Goal: Book appointment/travel/reservation

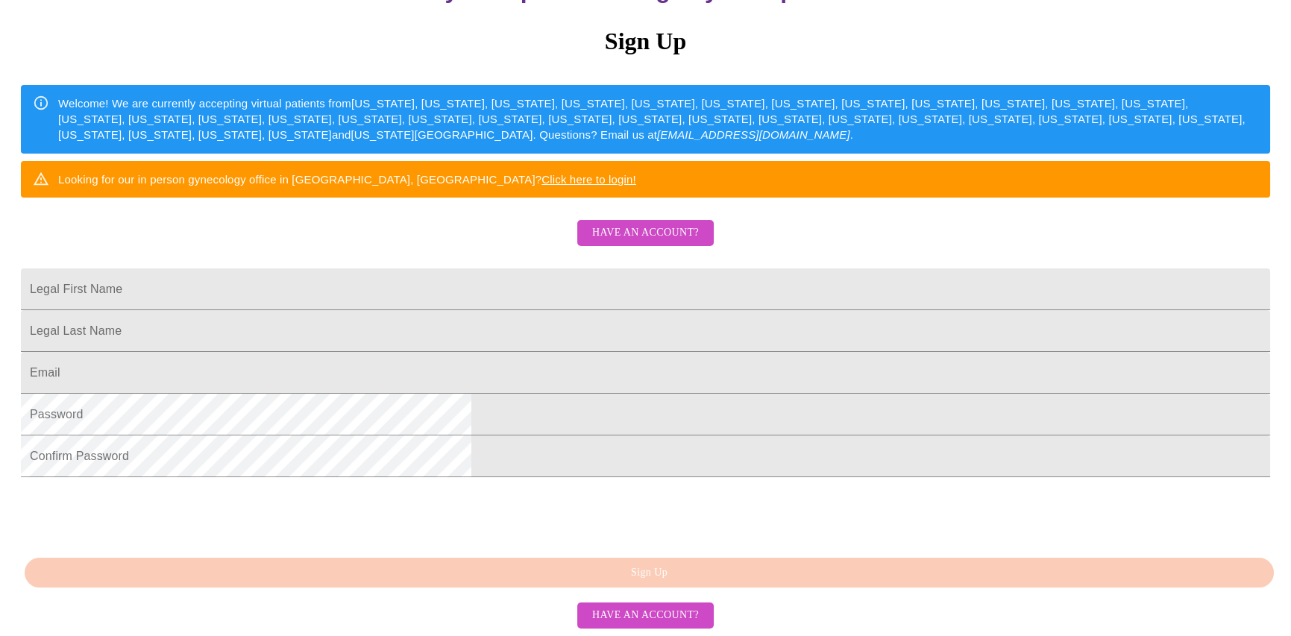
scroll to position [224, 0]
click at [504, 305] on input "Legal First Name" at bounding box center [645, 290] width 1249 height 42
type input "[PERSON_NAME]"
click at [445, 394] on input "Legal First Name" at bounding box center [645, 373] width 1249 height 42
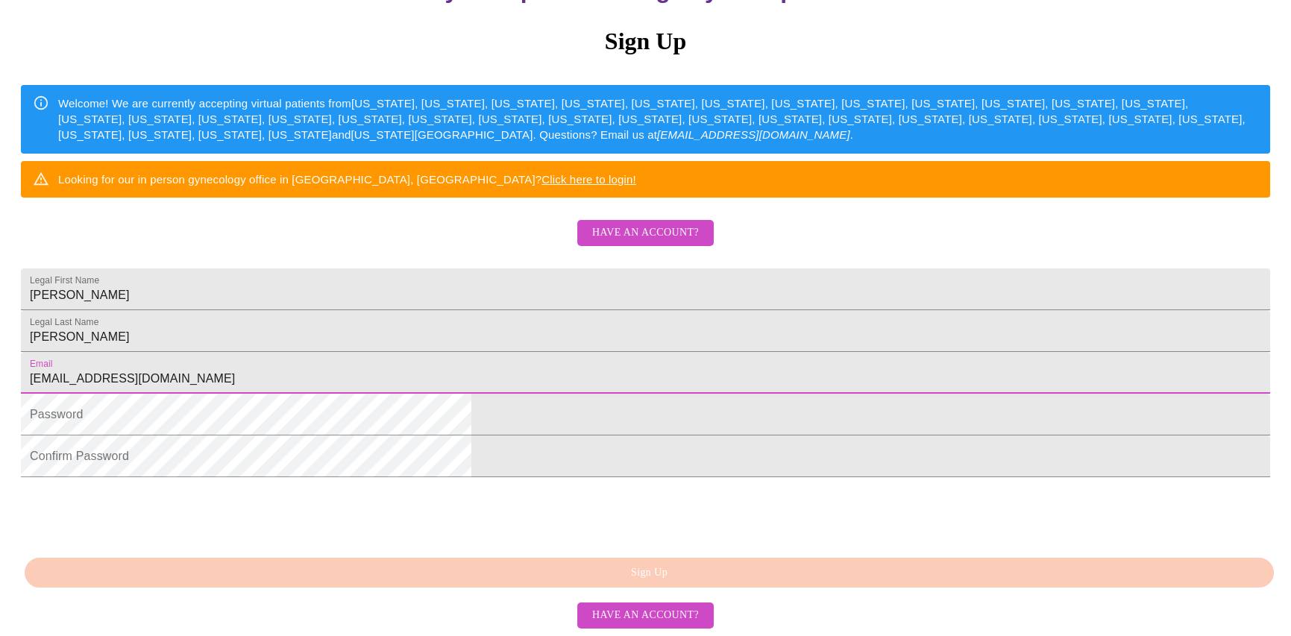
type input "[EMAIL_ADDRESS][DOMAIN_NAME]"
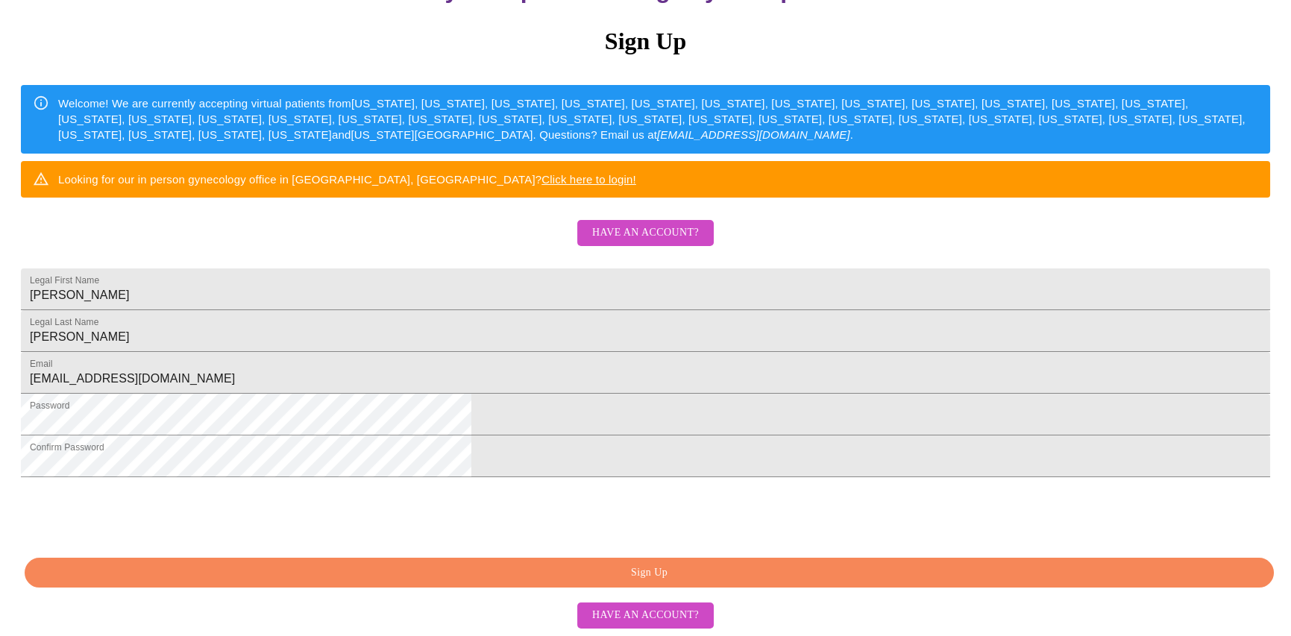
scroll to position [312, 0]
click at [492, 569] on span "Sign Up" at bounding box center [649, 573] width 1215 height 19
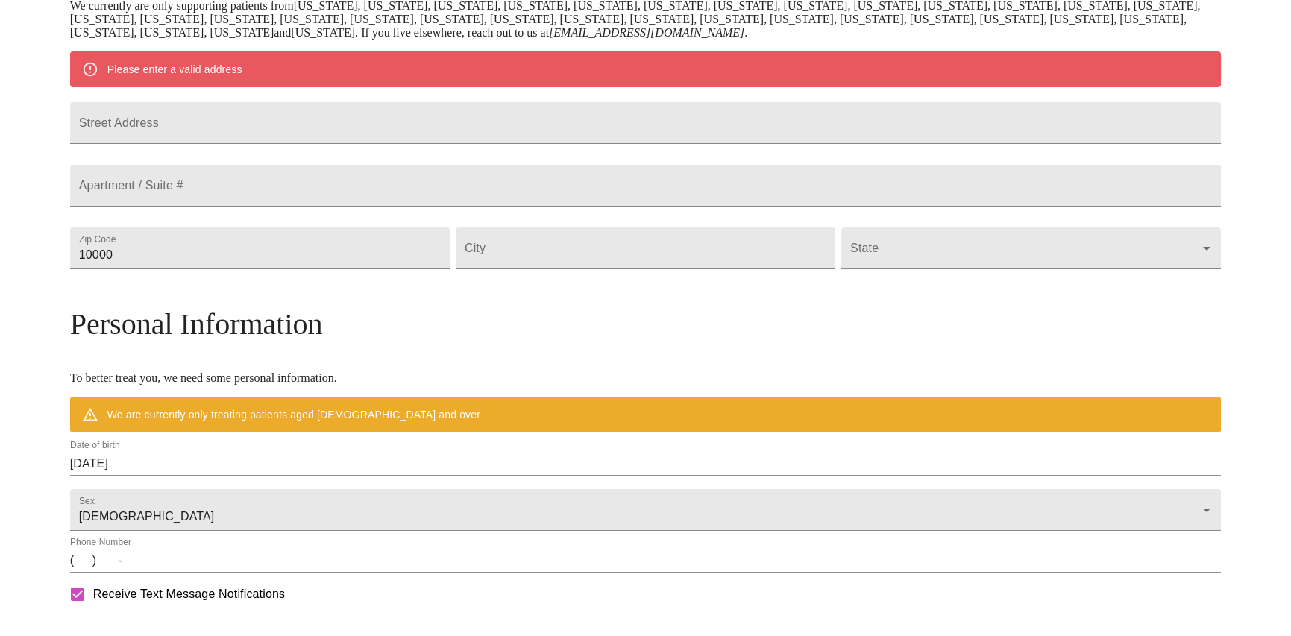
scroll to position [254, 0]
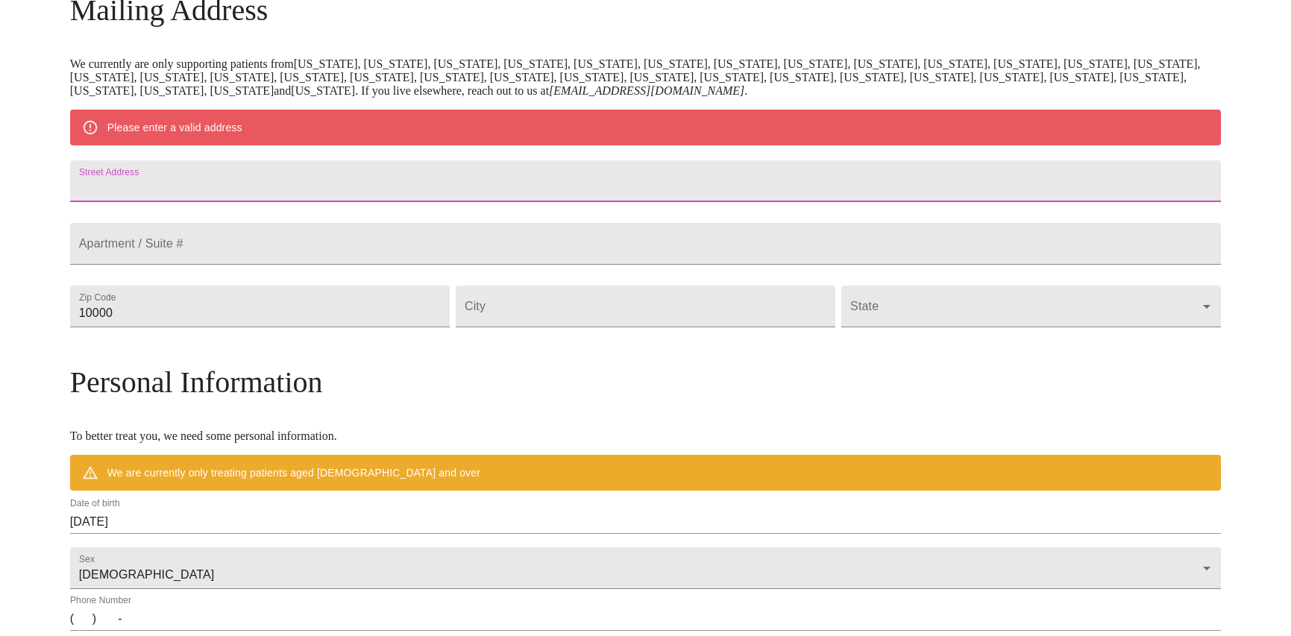
click at [369, 186] on input "Street Address" at bounding box center [646, 181] width 1152 height 42
type input "[STREET_ADDRESS][PERSON_NAME]"
click at [267, 327] on input "10000" at bounding box center [260, 307] width 380 height 42
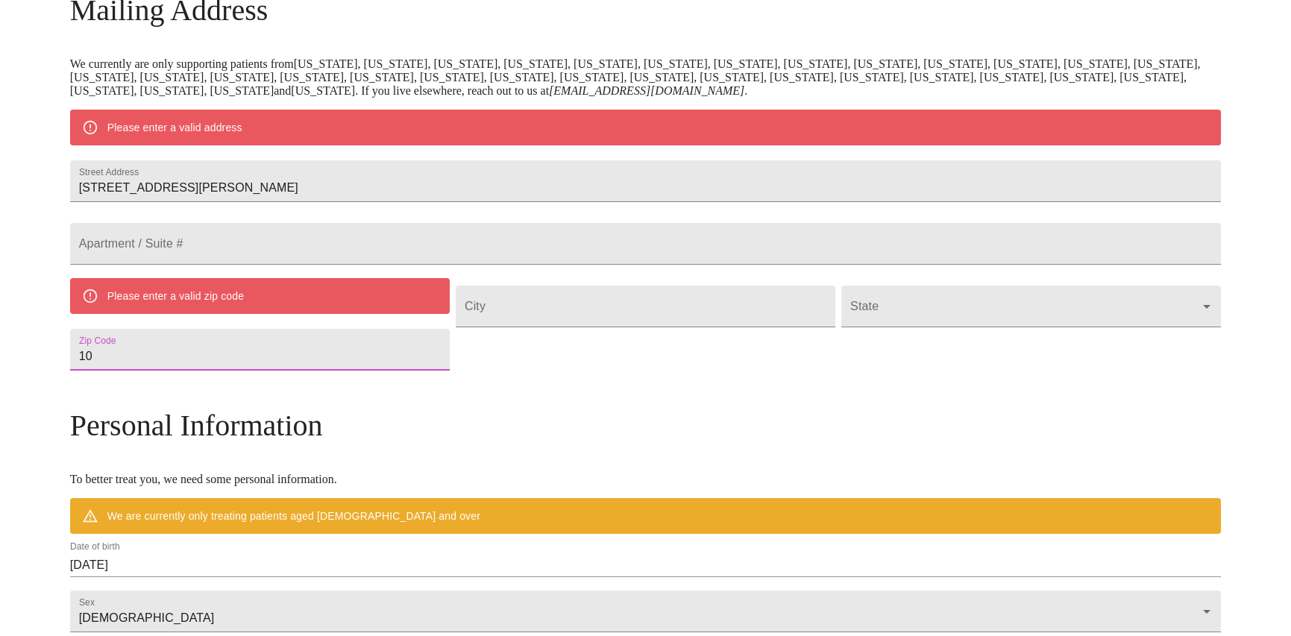
type input "1"
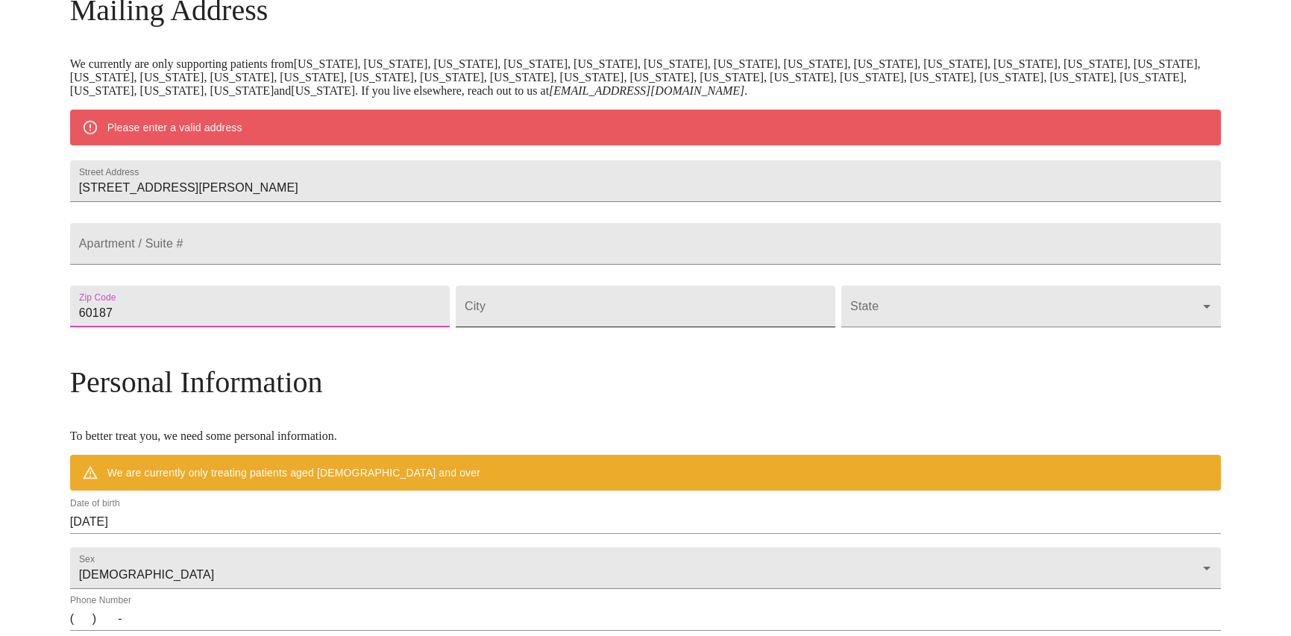
type input "60187"
click at [615, 327] on input "Street Address" at bounding box center [646, 307] width 380 height 42
type input "w"
type input "Wheaton"
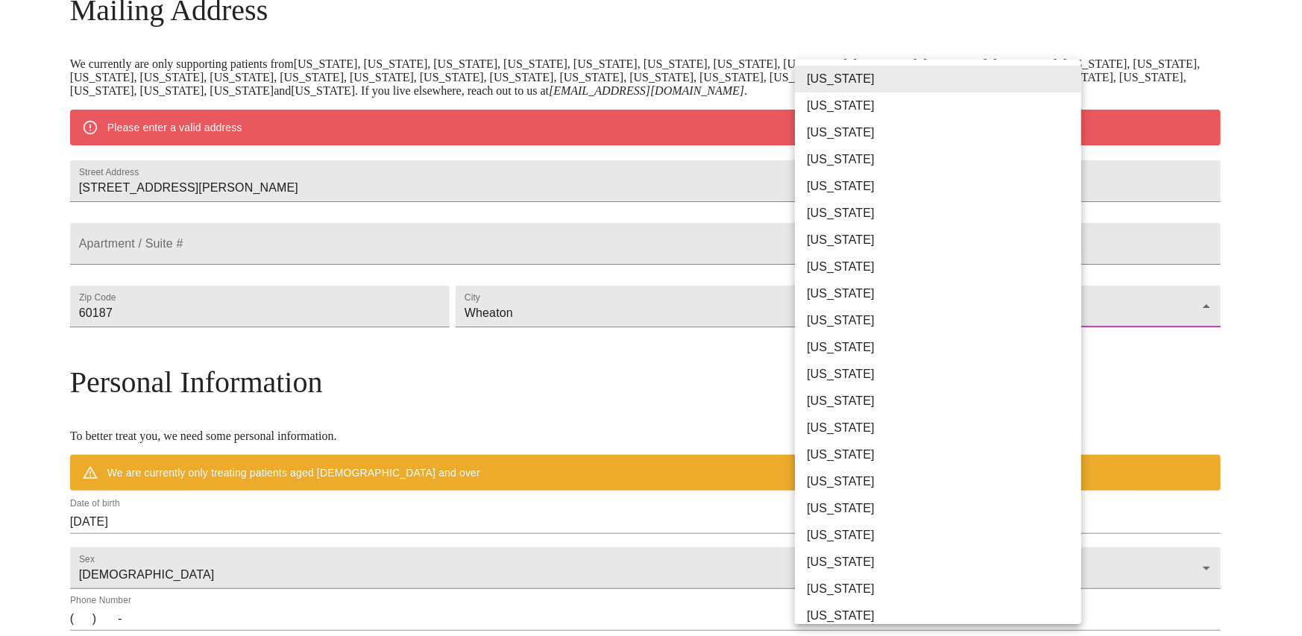
click at [1047, 339] on body "MyMenopauseRx Welcome to MyMenopauseRx Since it's your first time here, you'll …" at bounding box center [651, 333] width 1290 height 1163
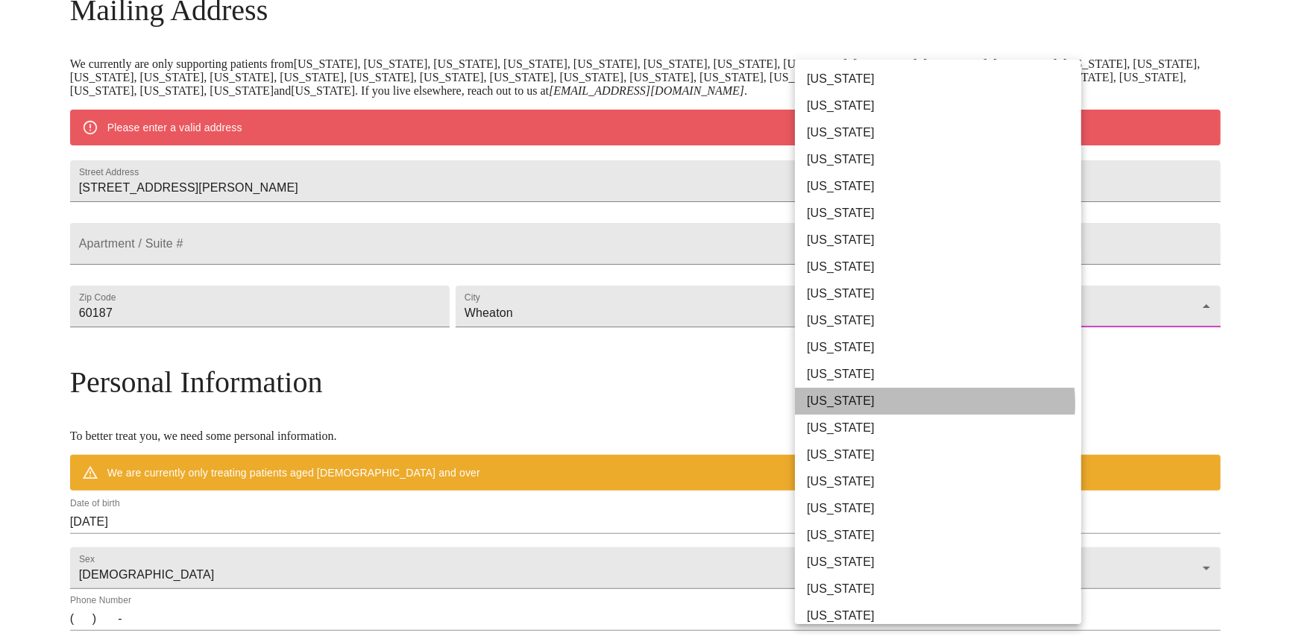
click at [935, 404] on li "[US_STATE]" at bounding box center [944, 401] width 298 height 27
type input "[US_STATE]"
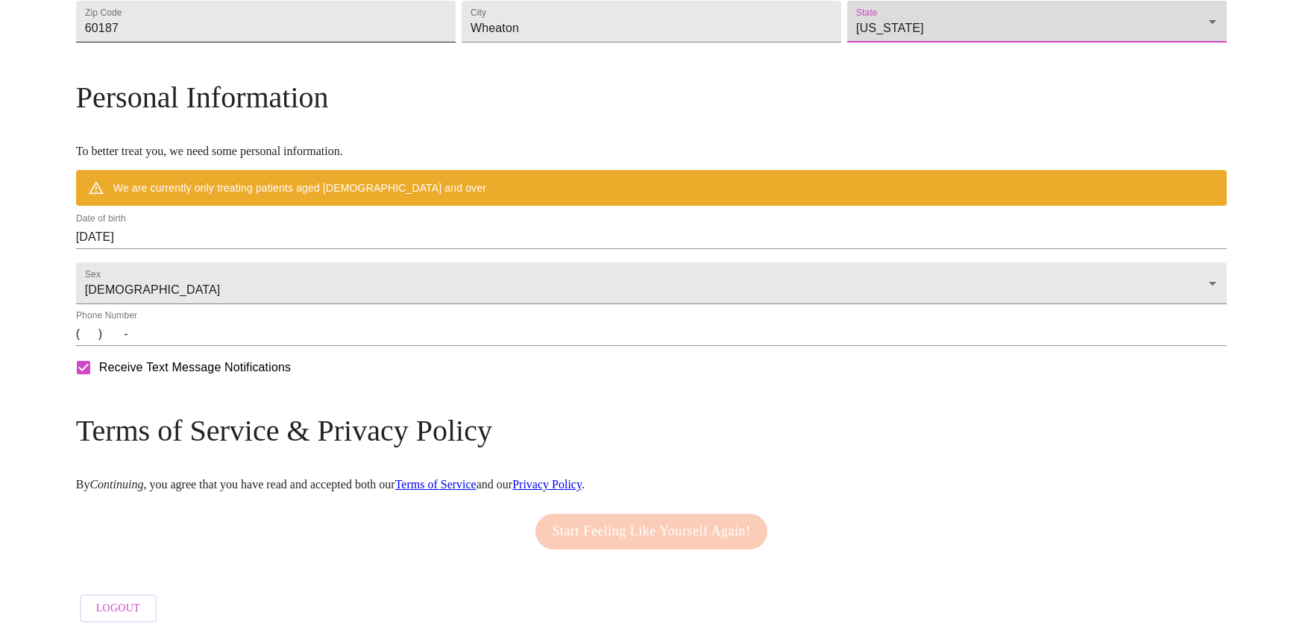
scroll to position [537, 0]
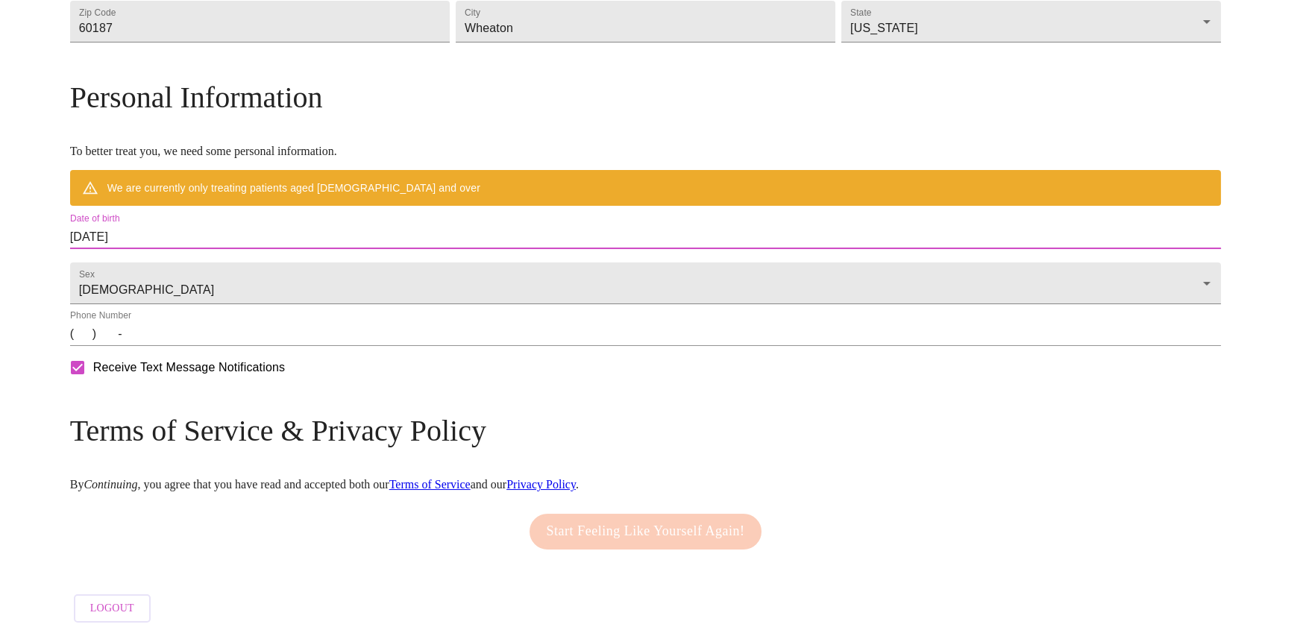
click at [242, 225] on input "[DATE]" at bounding box center [646, 237] width 1152 height 24
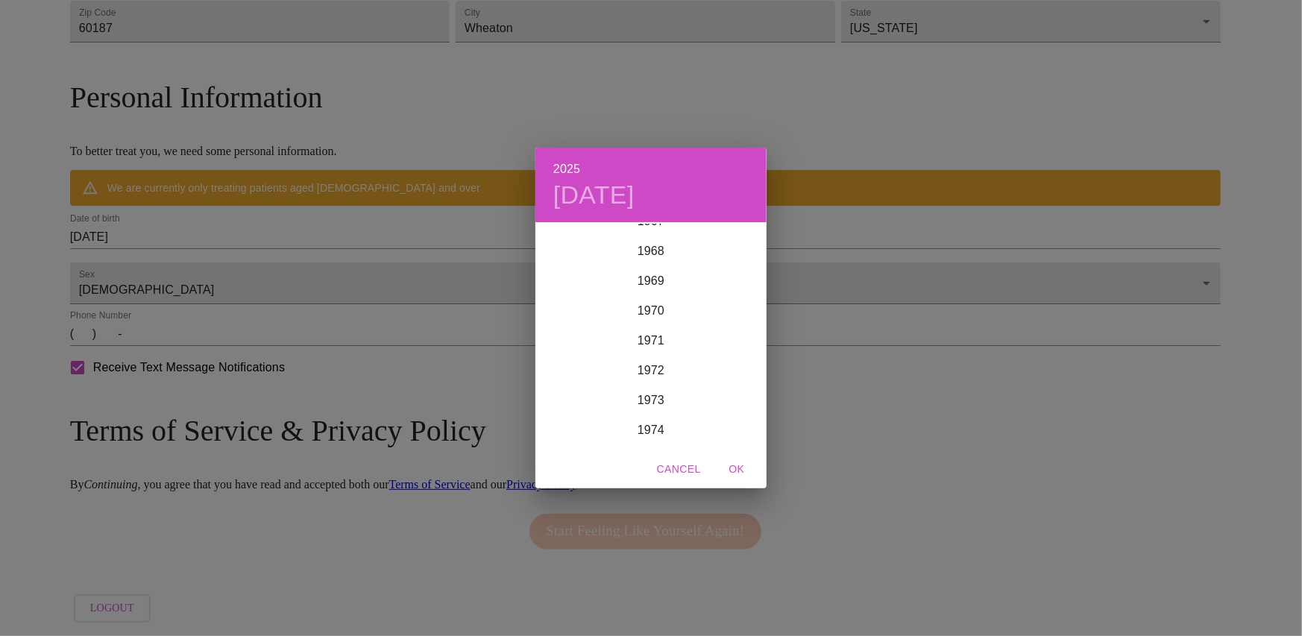
scroll to position [1834, 0]
click at [663, 256] on div "1961" at bounding box center [651, 255] width 231 height 30
click at [730, 361] on div "Sep" at bounding box center [728, 364] width 77 height 56
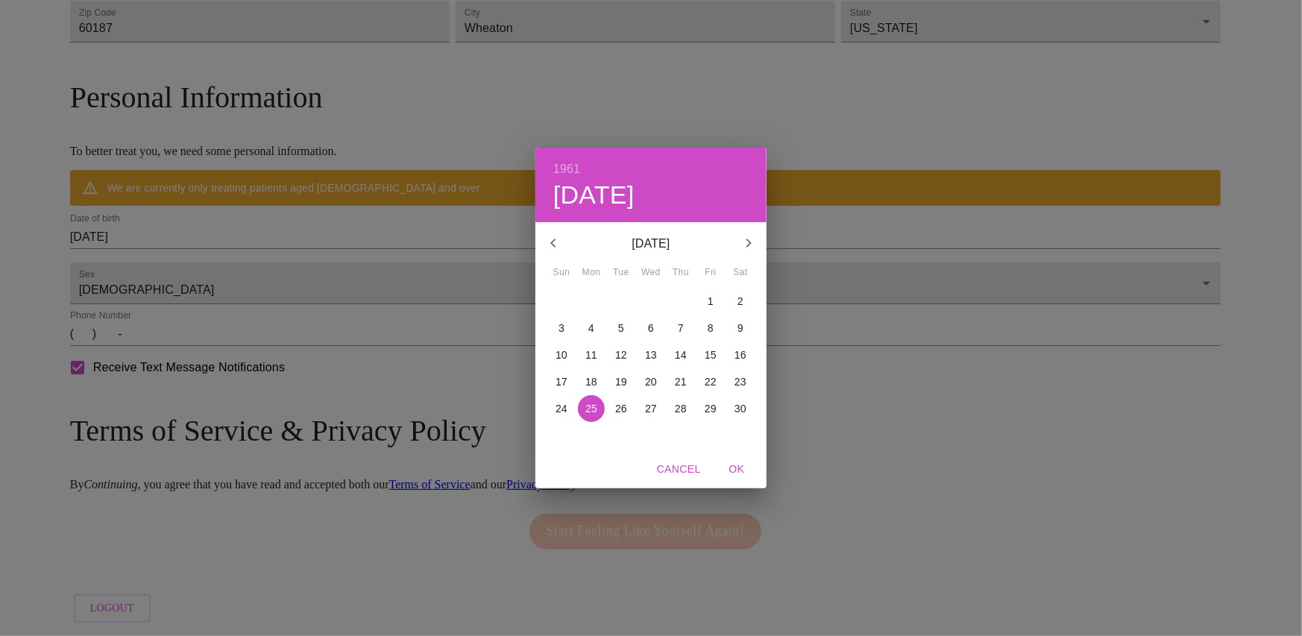
click at [678, 407] on p "28" at bounding box center [681, 408] width 12 height 15
click at [735, 465] on span "OK" at bounding box center [737, 469] width 36 height 19
type input "[DATE]"
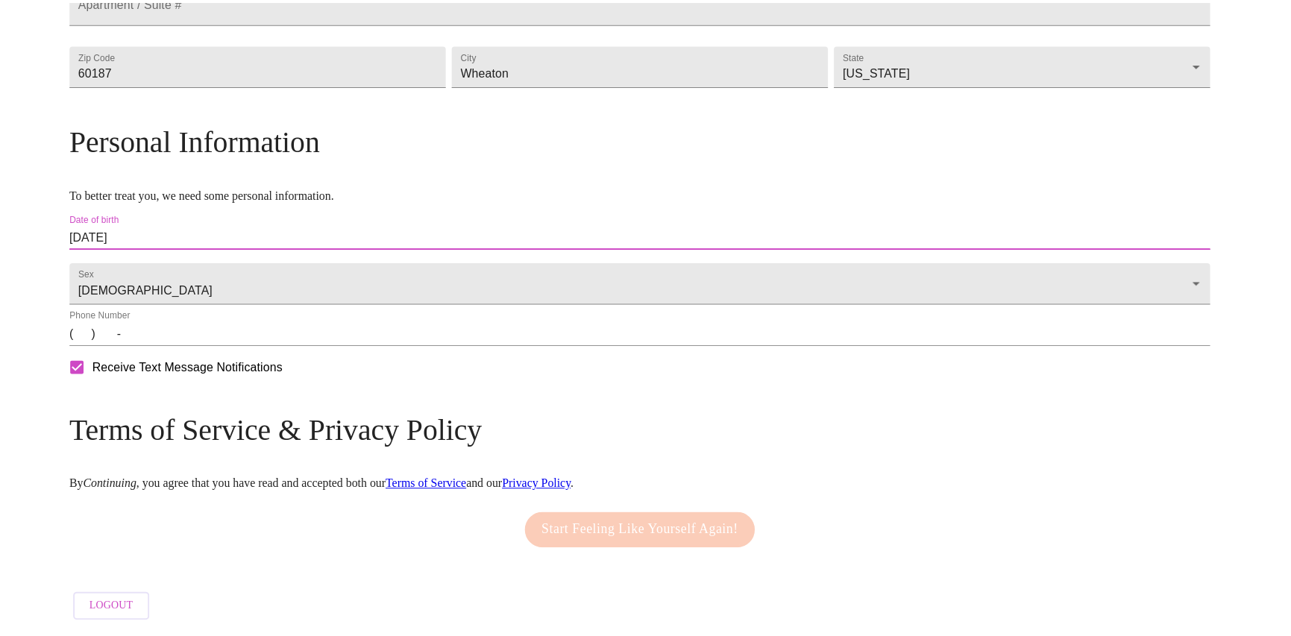
scroll to position [493, 0]
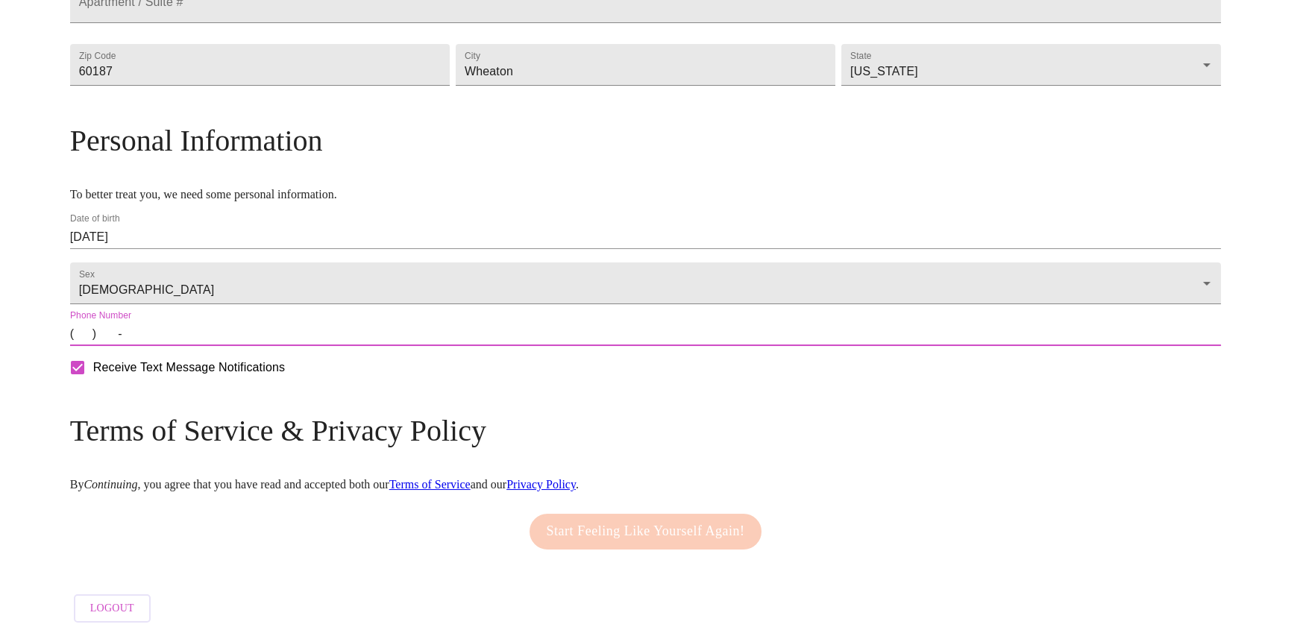
click at [225, 336] on input "(   )    -" at bounding box center [646, 334] width 1152 height 24
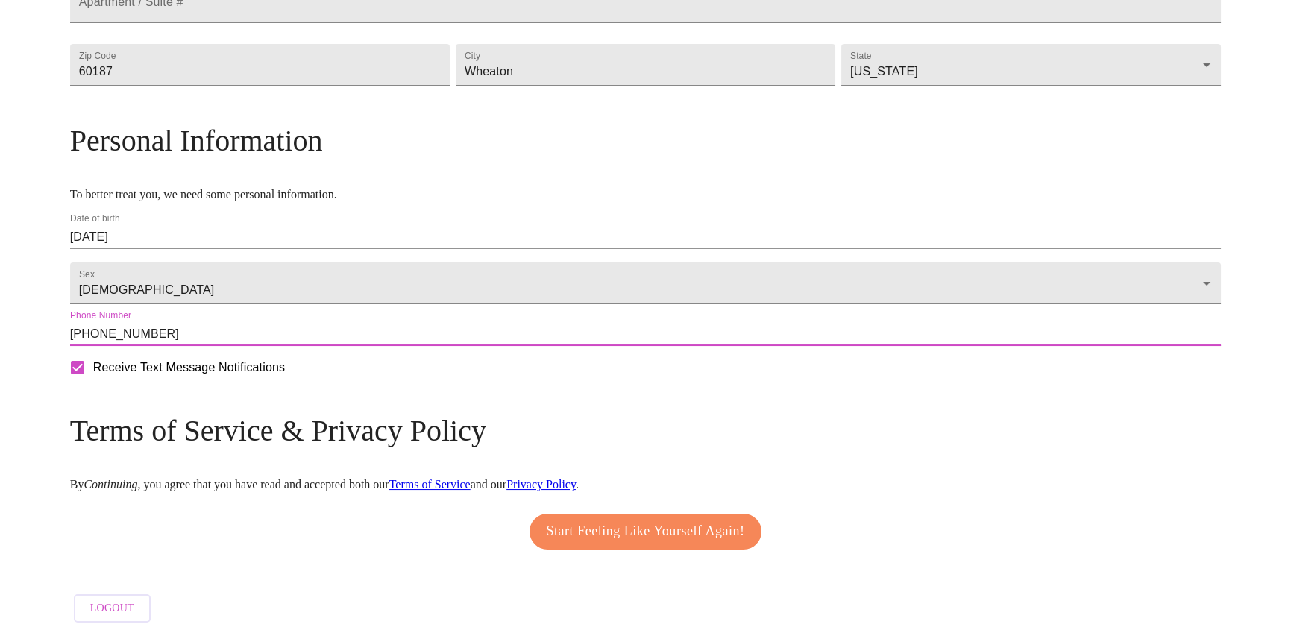
type input "[PHONE_NUMBER]"
click at [591, 529] on span "Start Feeling Like Yourself Again!" at bounding box center [646, 532] width 198 height 24
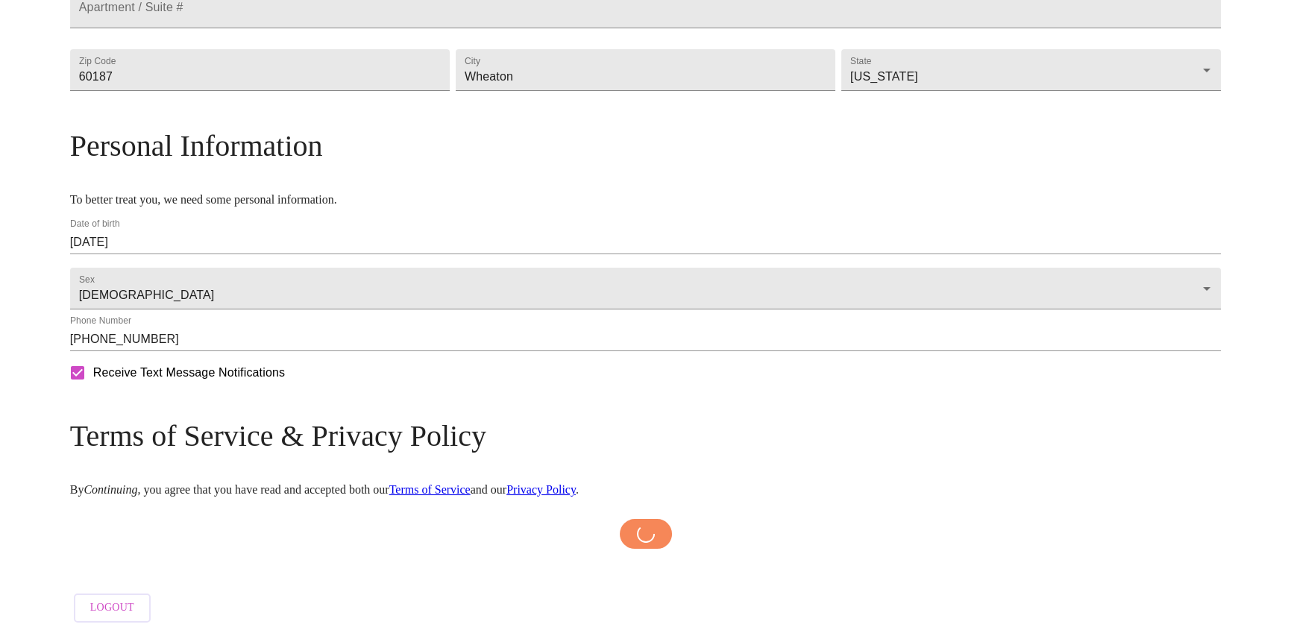
scroll to position [488, 0]
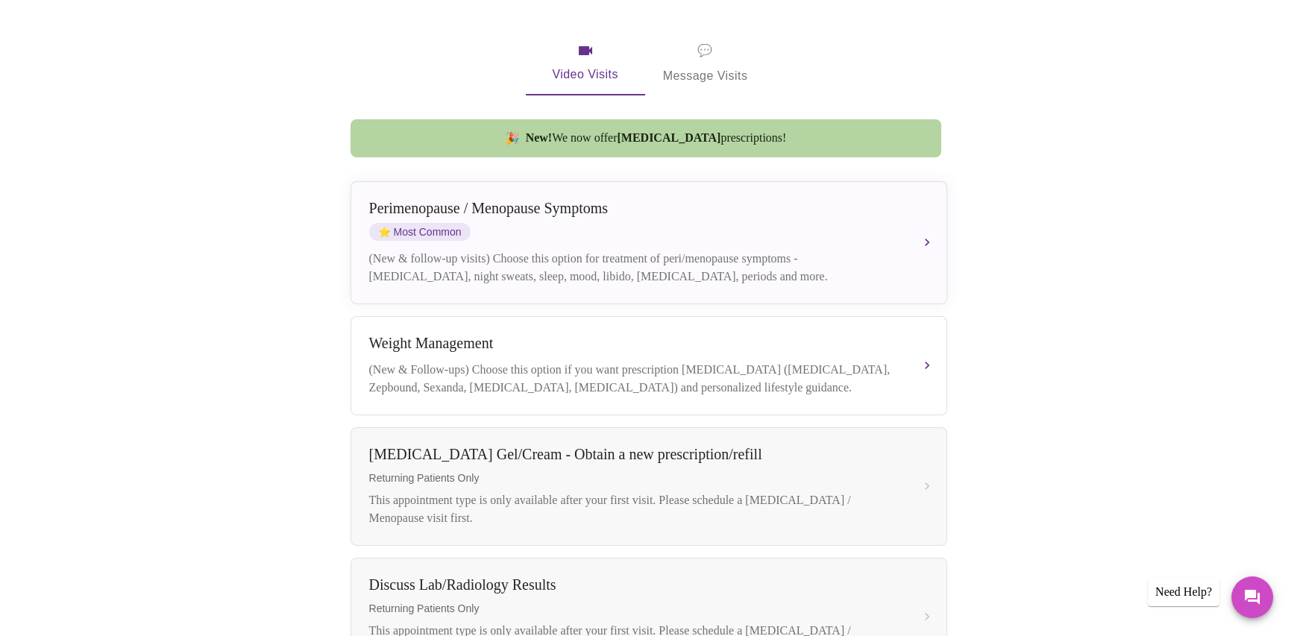
scroll to position [188, 0]
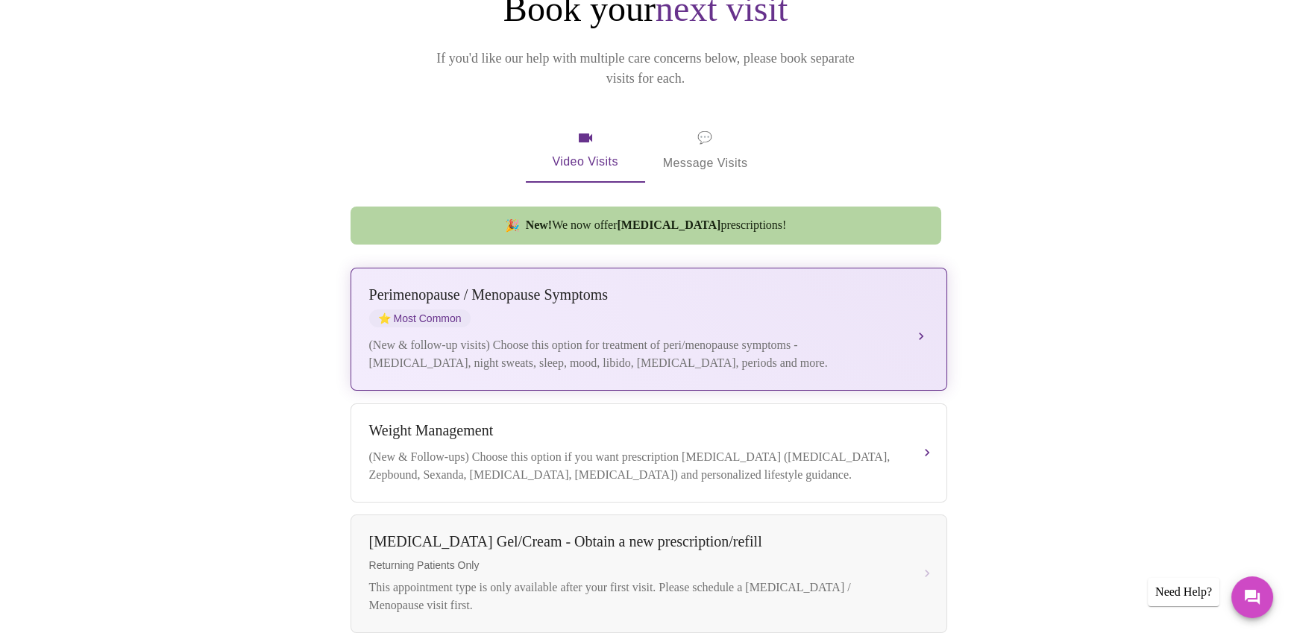
click at [787, 292] on div "[MEDICAL_DATA] / Menopause Symptoms ⭐ Most Common" at bounding box center [634, 306] width 530 height 41
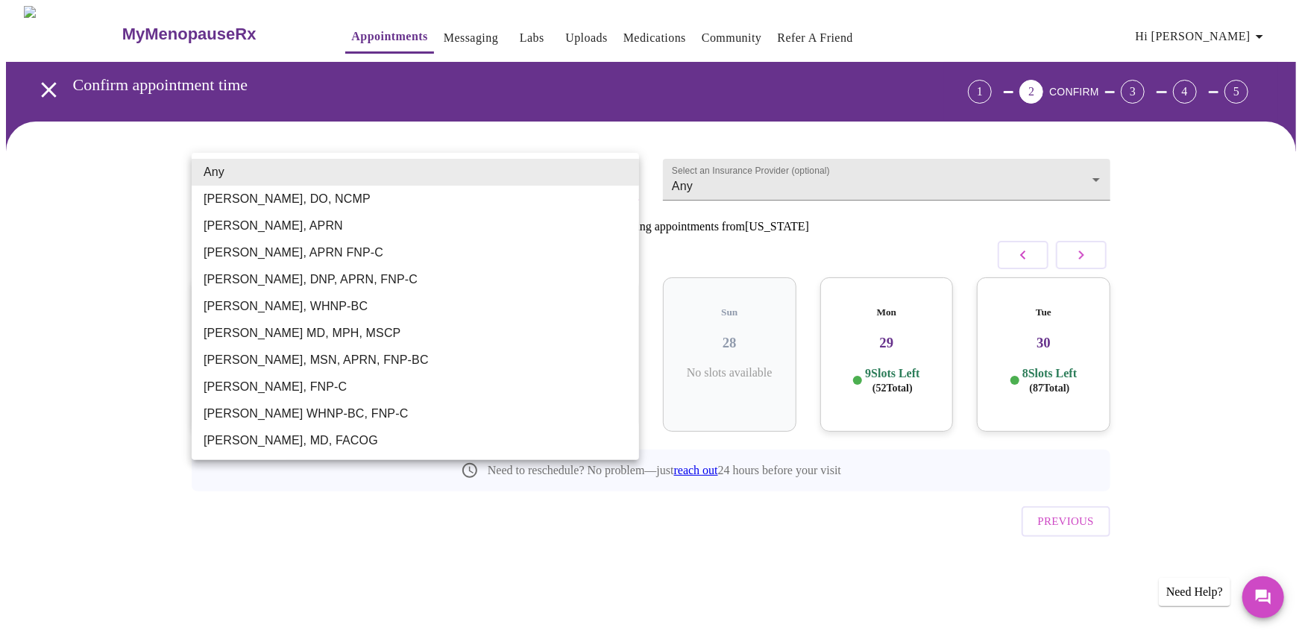
click at [621, 172] on body "MyMenopauseRx Appointments Messaging Labs Uploads Medications Community Refer a…" at bounding box center [651, 309] width 1290 height 606
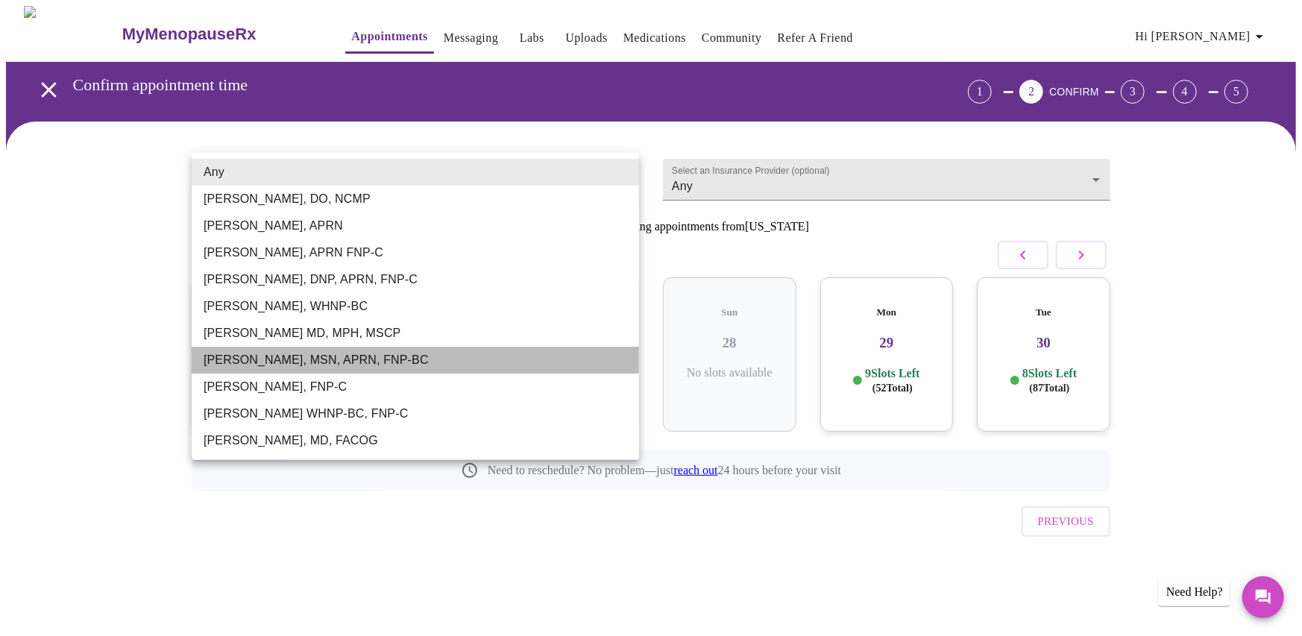
click at [254, 357] on li "[PERSON_NAME], MSN, APRN, FNP-BC" at bounding box center [416, 360] width 448 height 27
type input "[PERSON_NAME], MSN, APRN, FNP-BC"
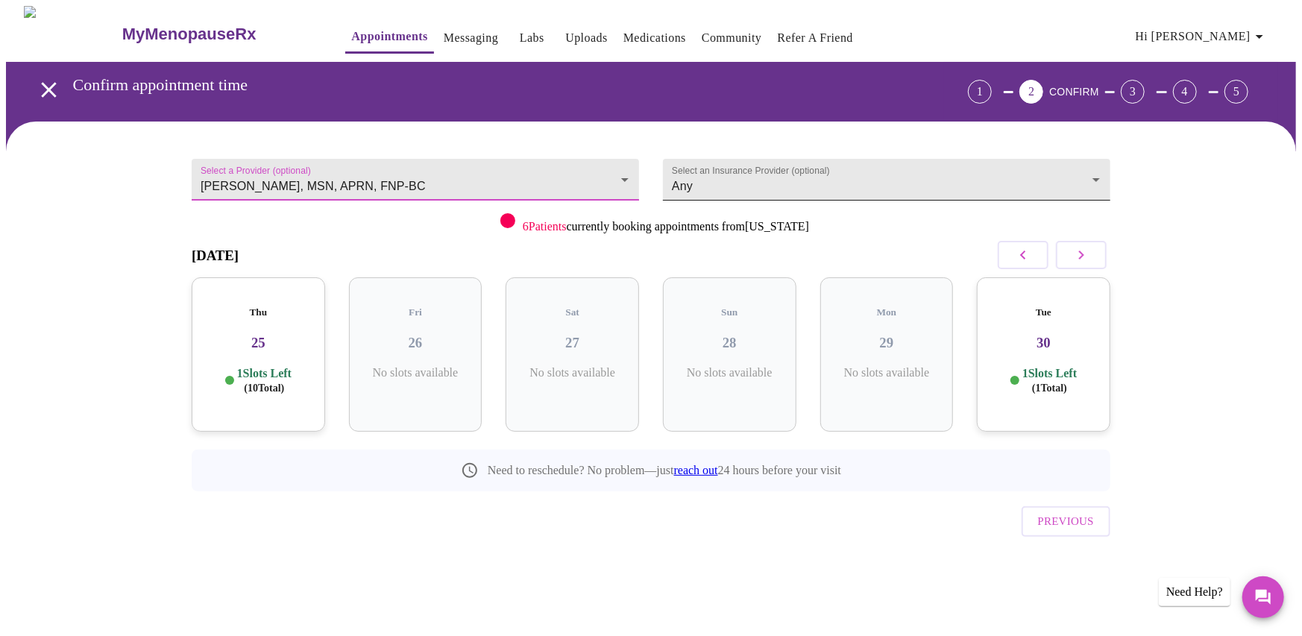
click at [792, 181] on body "MyMenopauseRx Appointments Messaging Labs Uploads Medications Community Refer a…" at bounding box center [651, 309] width 1290 height 606
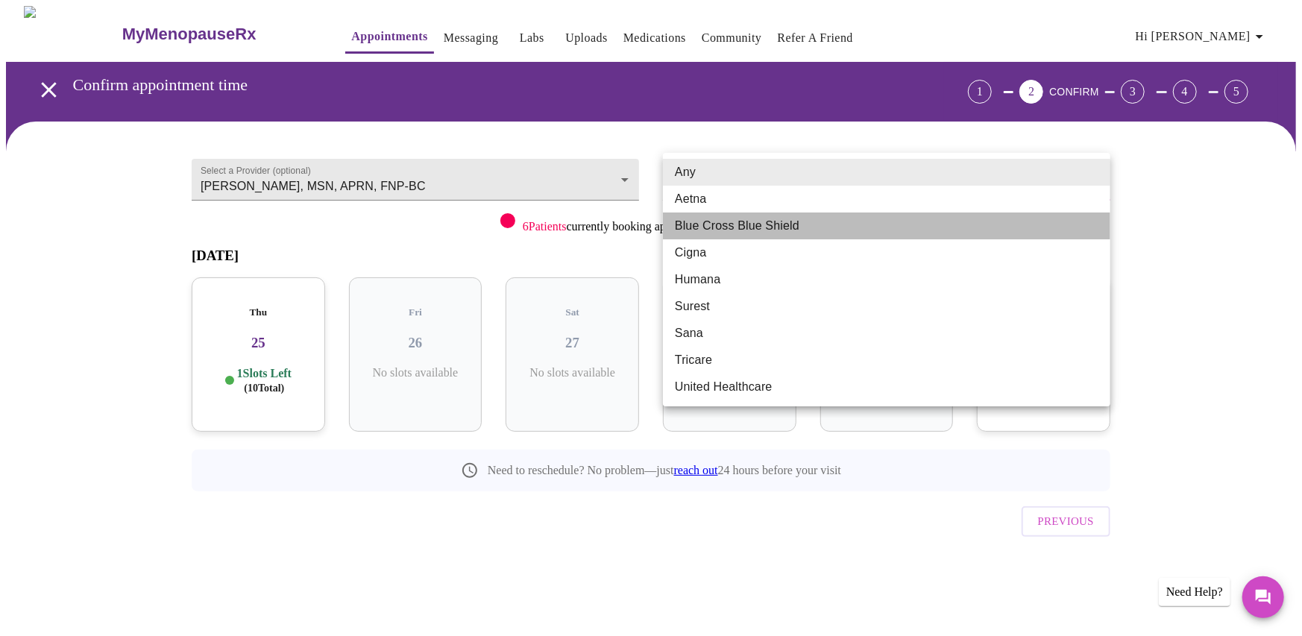
click at [765, 223] on li "Blue Cross Blue Shield" at bounding box center [887, 226] width 448 height 27
type input "Blue Cross Blue Shield"
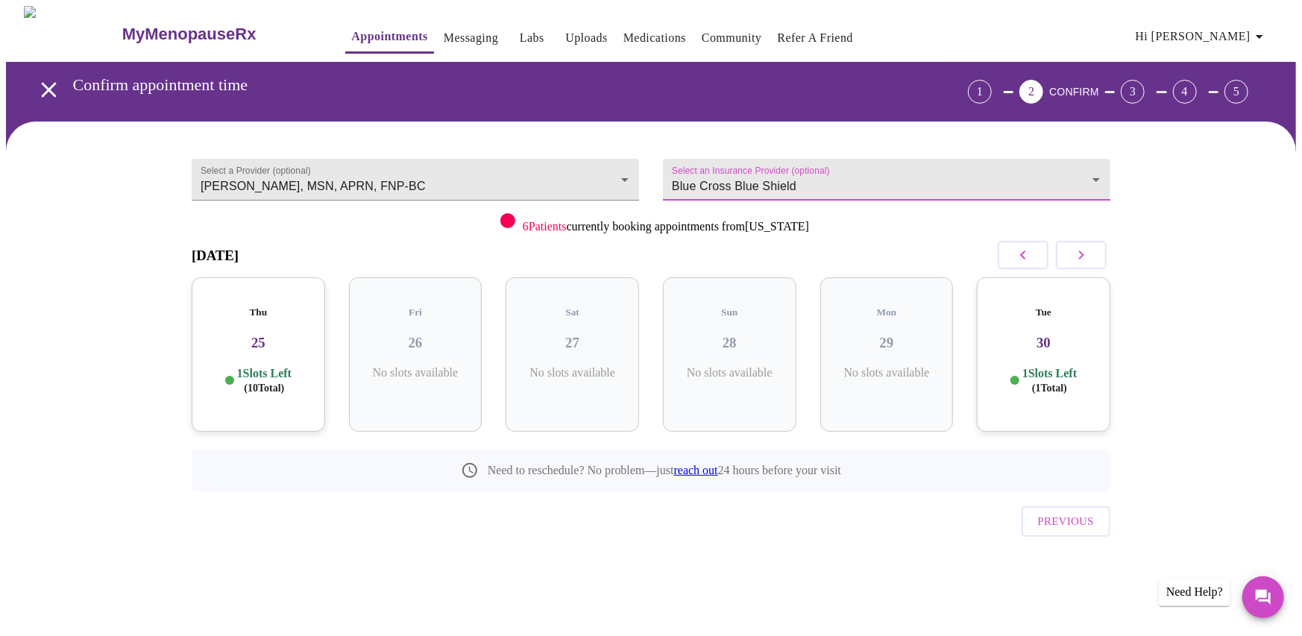
click at [1079, 251] on icon "button" at bounding box center [1082, 255] width 18 height 18
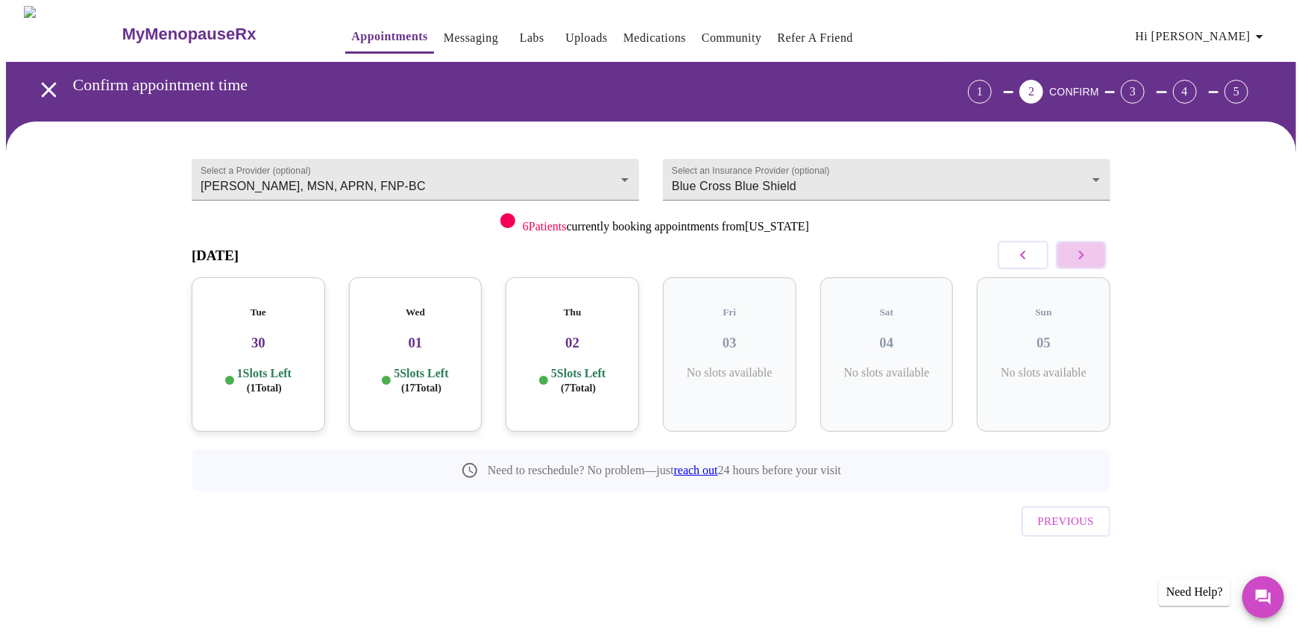
click at [1077, 251] on icon "button" at bounding box center [1082, 255] width 18 height 18
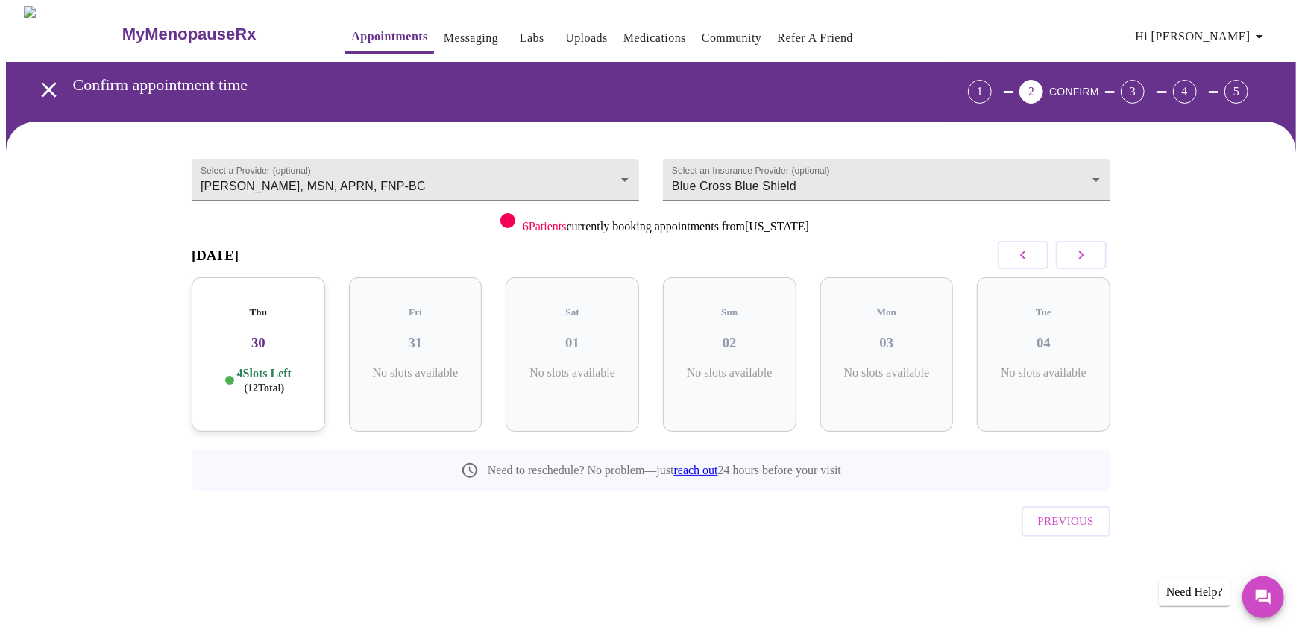
click at [1077, 251] on icon "button" at bounding box center [1082, 255] width 18 height 18
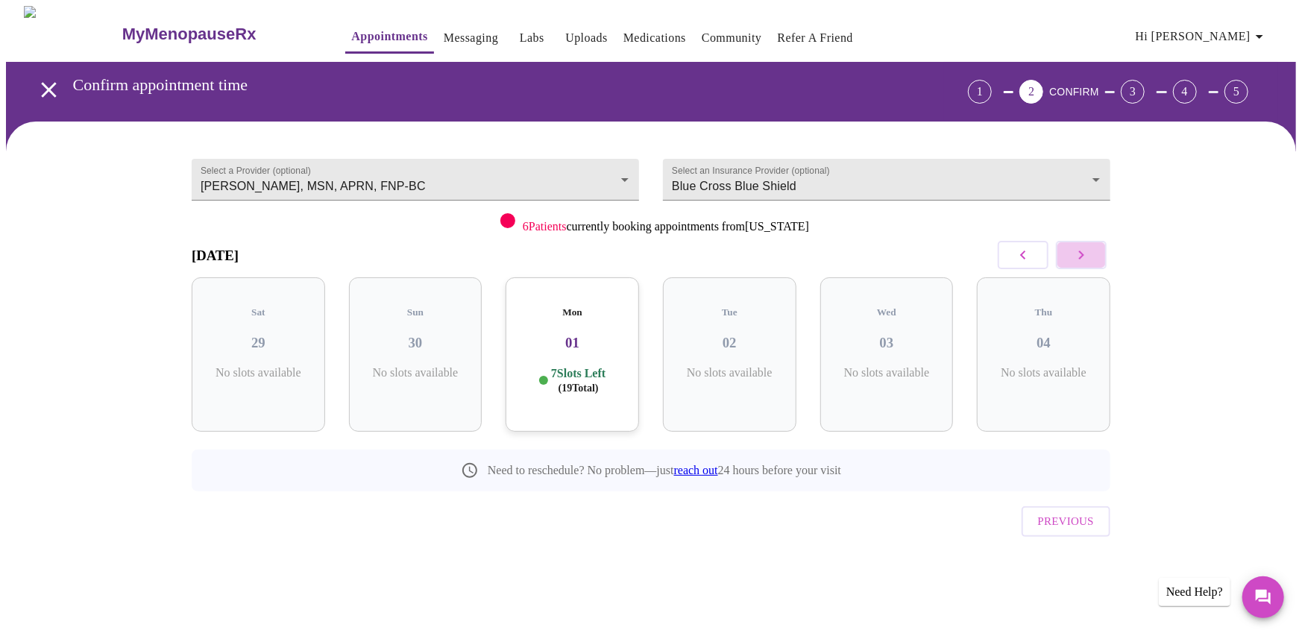
click at [1077, 251] on icon "button" at bounding box center [1082, 255] width 18 height 18
click at [260, 335] on h3 "11" at bounding box center [259, 343] width 110 height 16
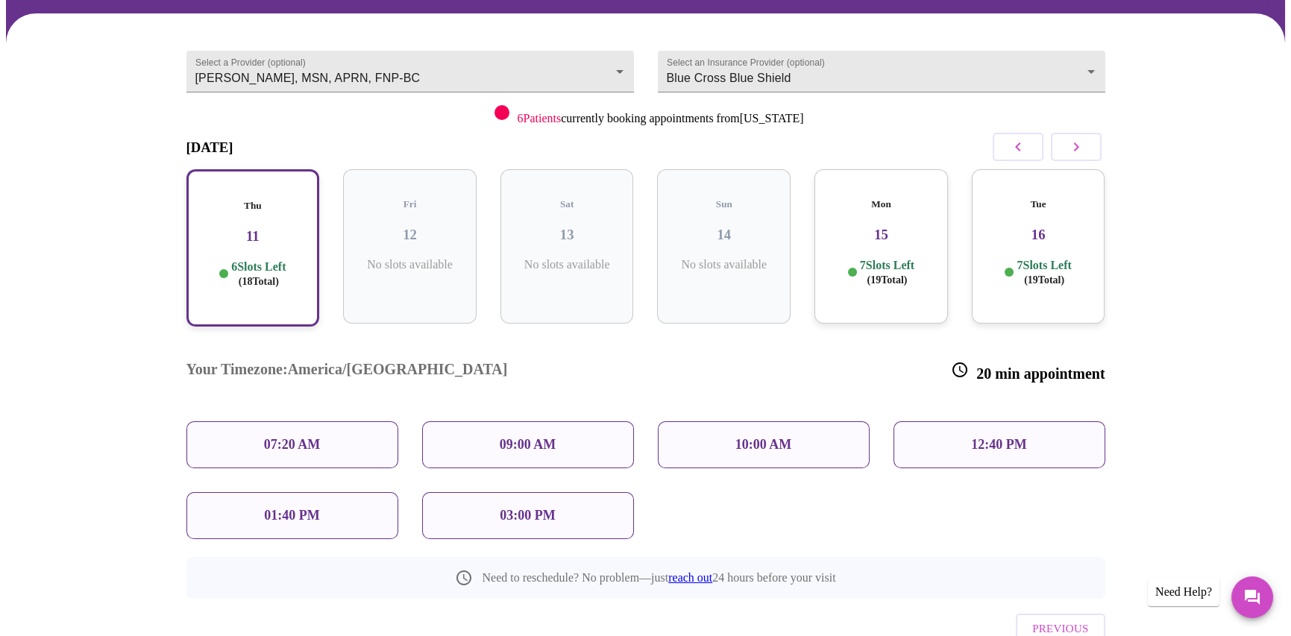
scroll to position [145, 0]
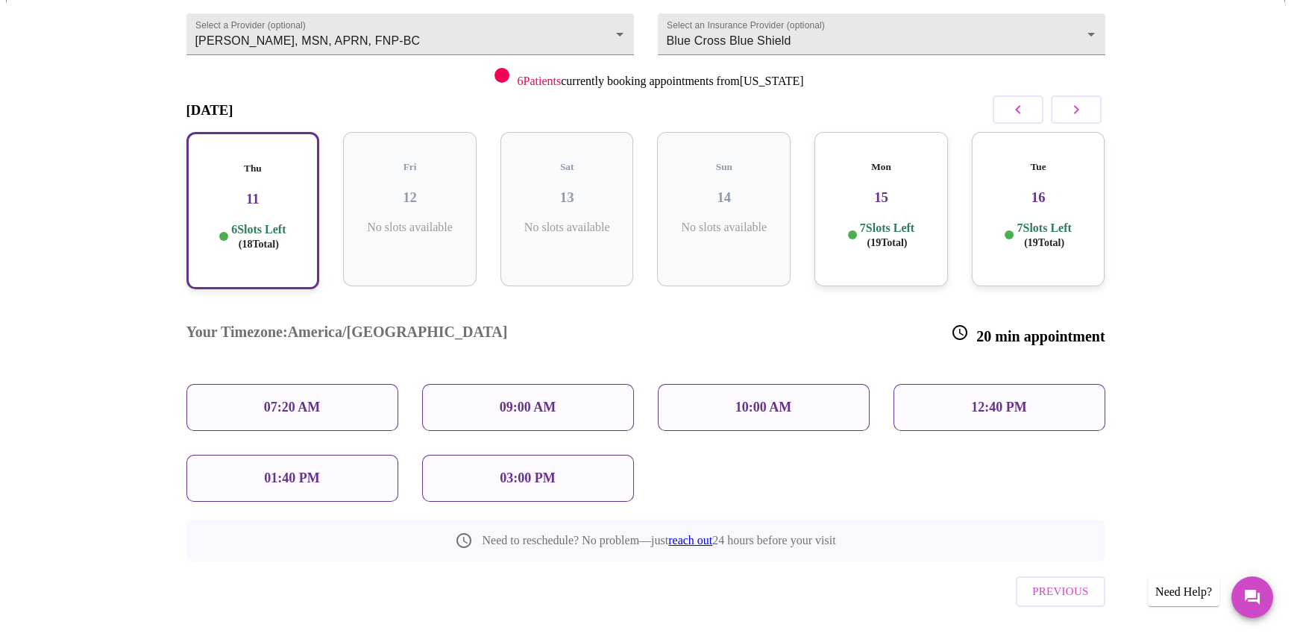
click at [521, 400] on p "09:00 AM" at bounding box center [528, 408] width 57 height 16
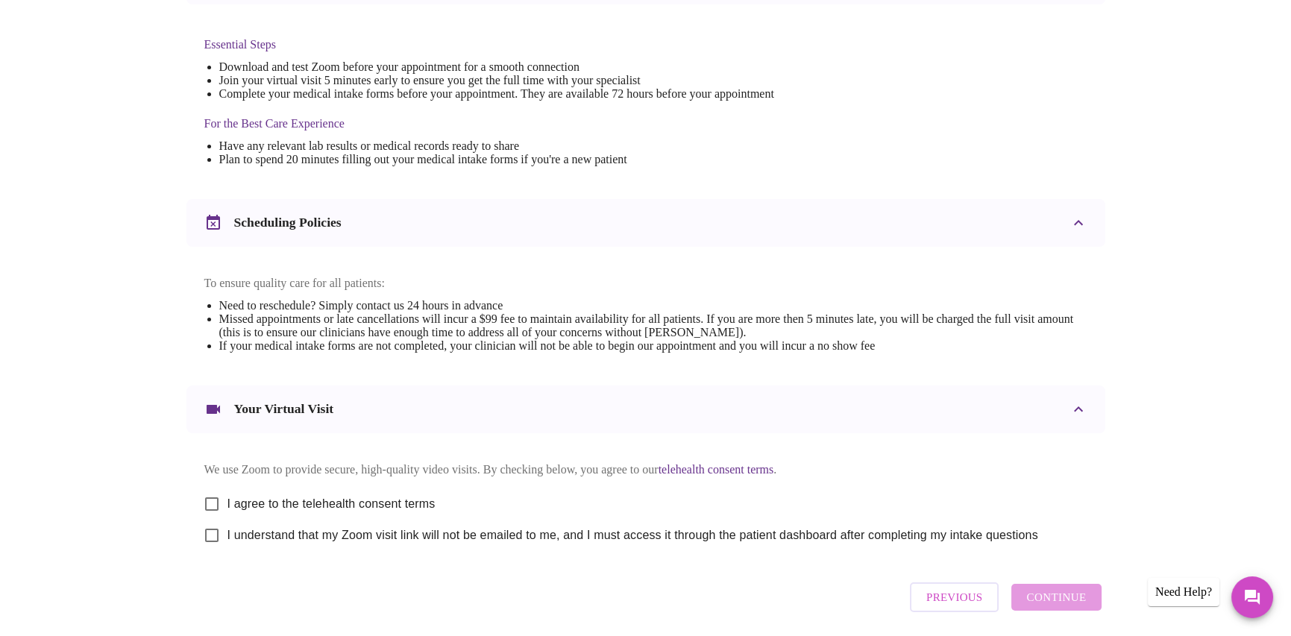
scroll to position [445, 0]
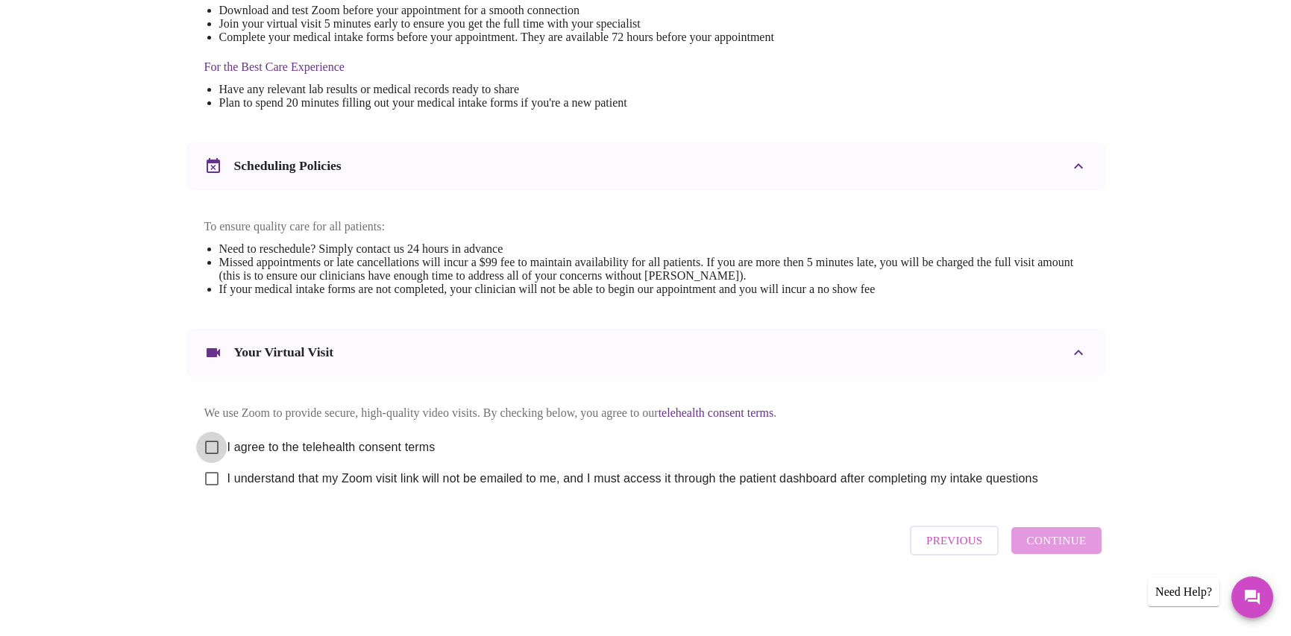
click at [212, 439] on input "I agree to the telehealth consent terms" at bounding box center [211, 447] width 31 height 31
checkbox input "true"
click at [209, 476] on input "I understand that my Zoom visit link will not be emailed to me, and I must acce…" at bounding box center [211, 478] width 31 height 31
checkbox input "true"
click at [1070, 545] on span "Continue" at bounding box center [1056, 540] width 60 height 19
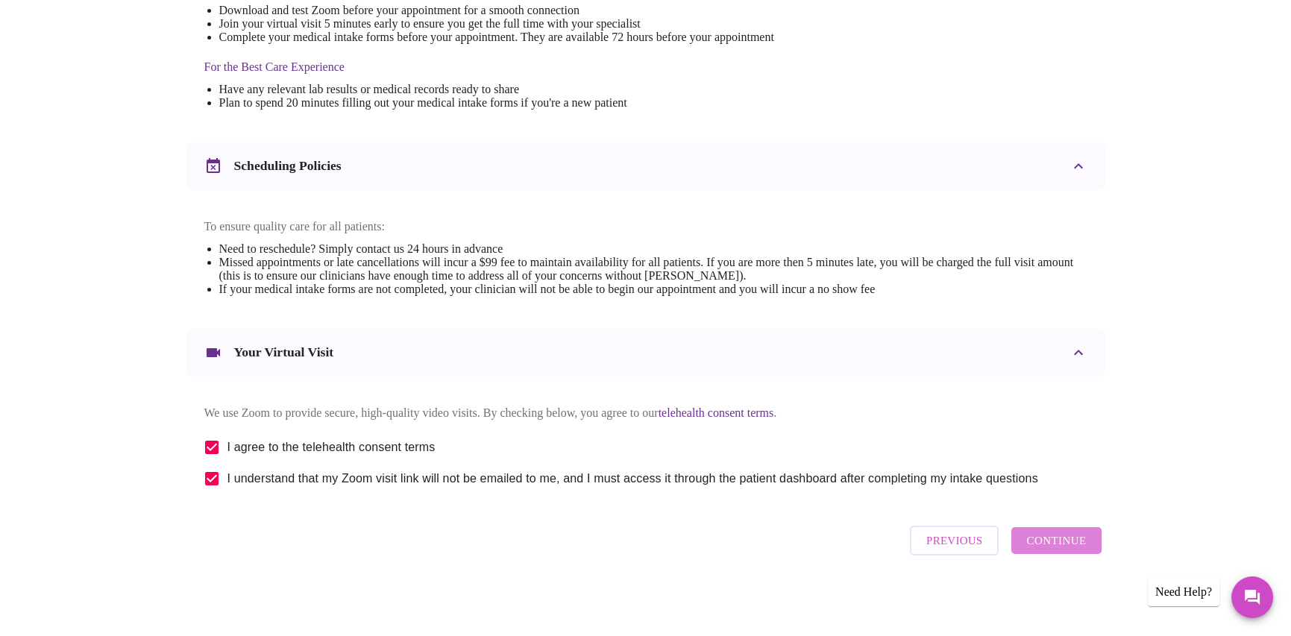
scroll to position [0, 0]
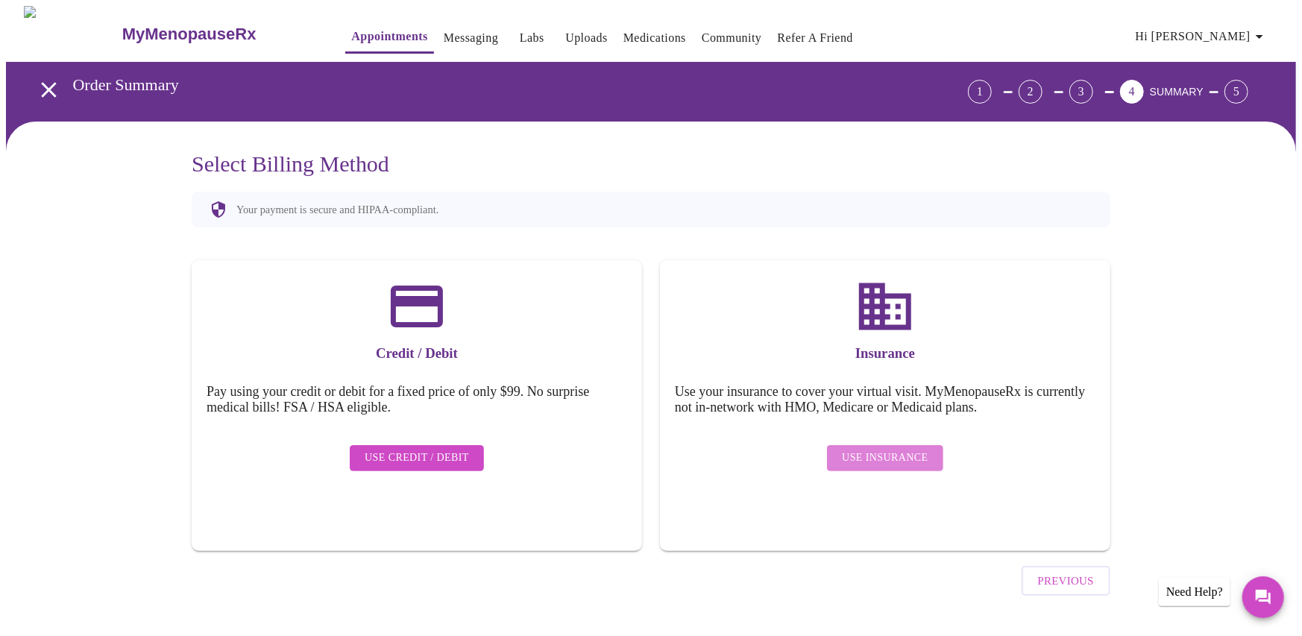
click at [906, 449] on span "Use Insurance" at bounding box center [885, 458] width 86 height 19
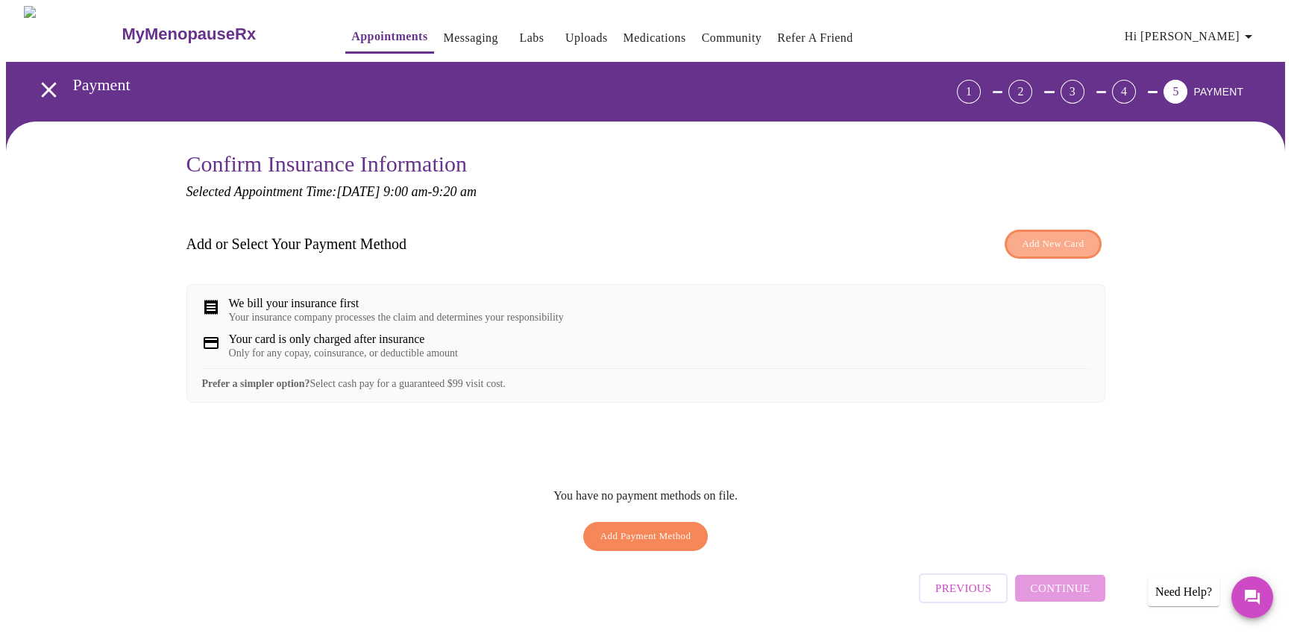
click at [1064, 242] on span "Add New Card" at bounding box center [1053, 244] width 62 height 17
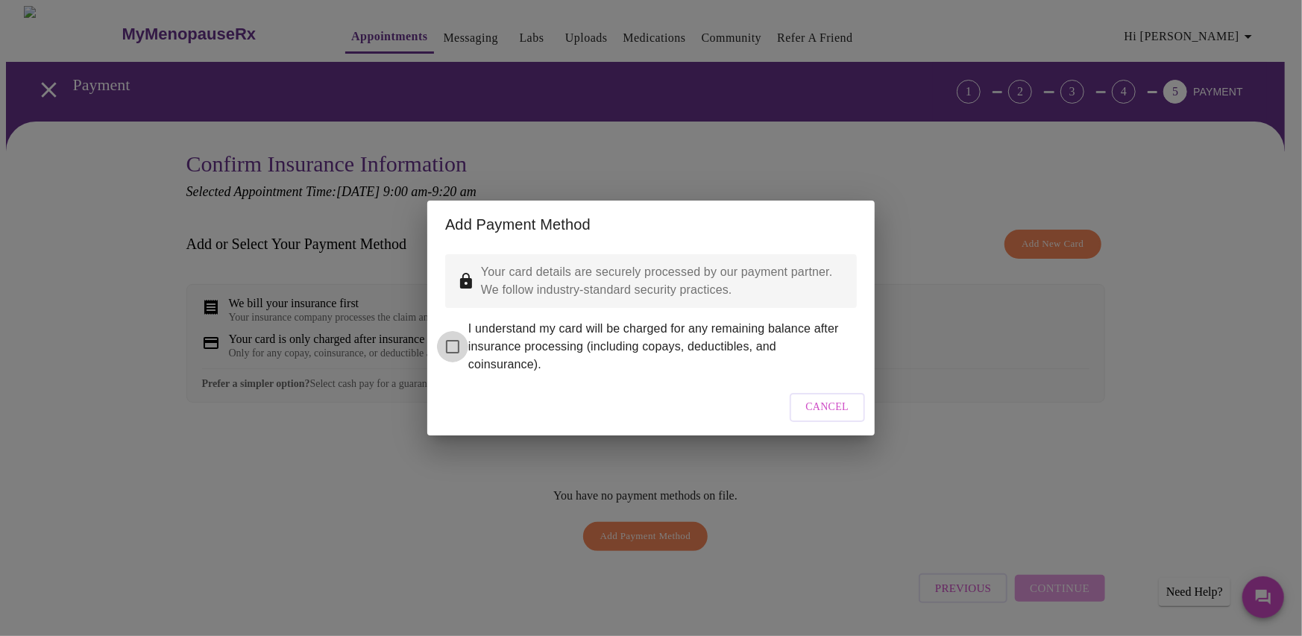
click at [449, 333] on input "I understand my card will be charged for any remaining balance after insurance …" at bounding box center [452, 346] width 31 height 31
checkbox input "true"
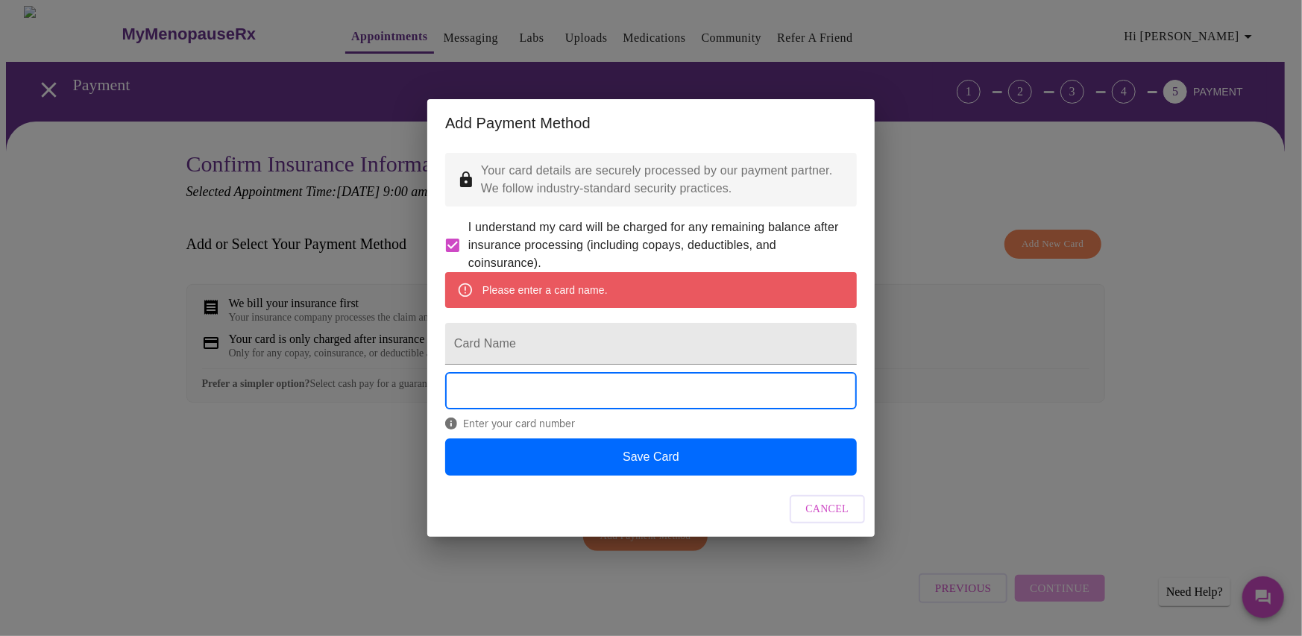
click at [815, 519] on span "Cancel" at bounding box center [827, 510] width 43 height 19
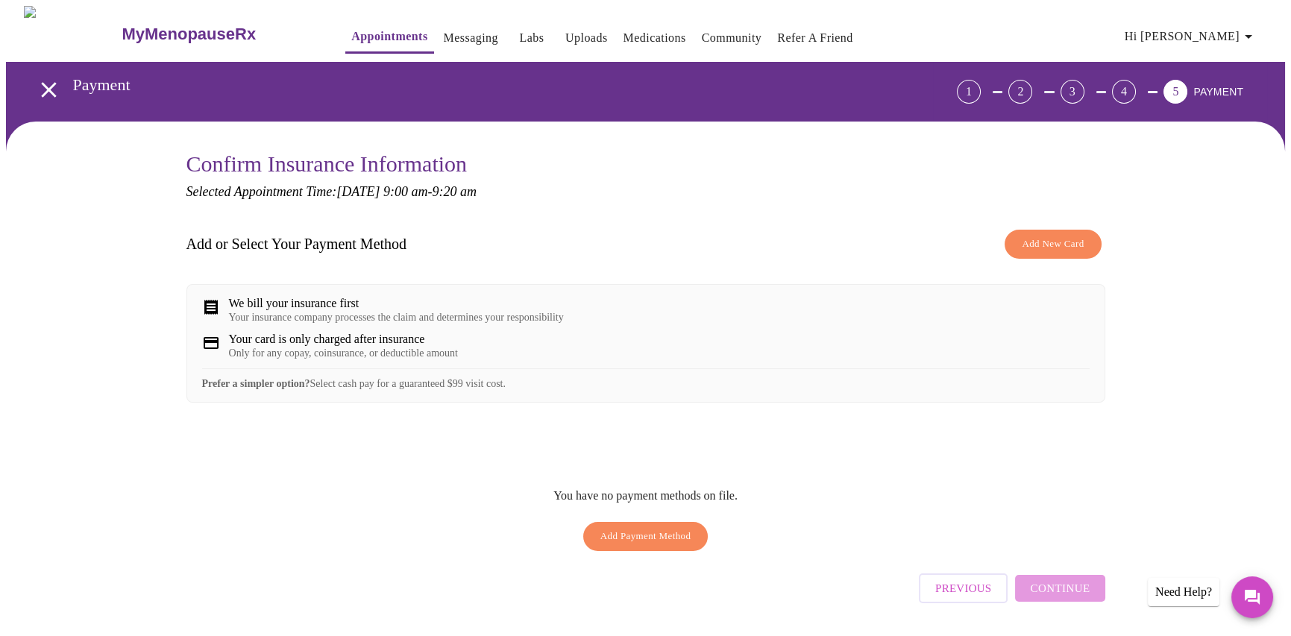
click at [1069, 598] on div "Previous Continue" at bounding box center [1012, 585] width 186 height 52
click at [659, 542] on span "Add Payment Method" at bounding box center [645, 536] width 91 height 17
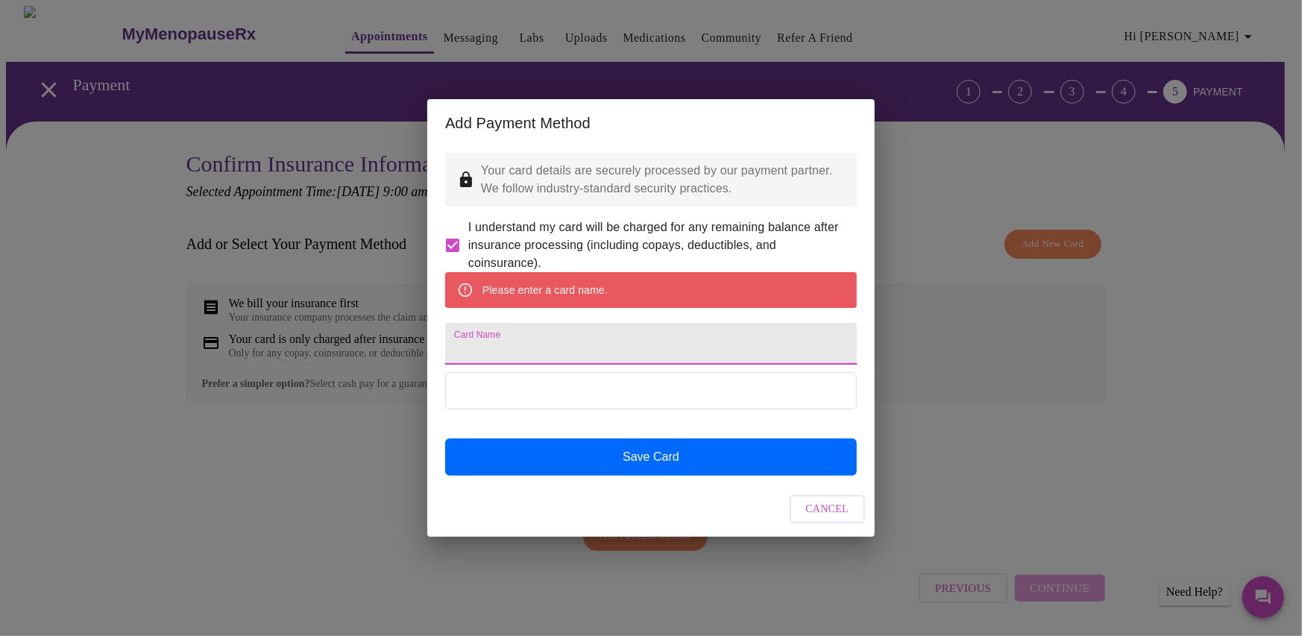
click at [571, 340] on input "Card Name" at bounding box center [651, 344] width 412 height 42
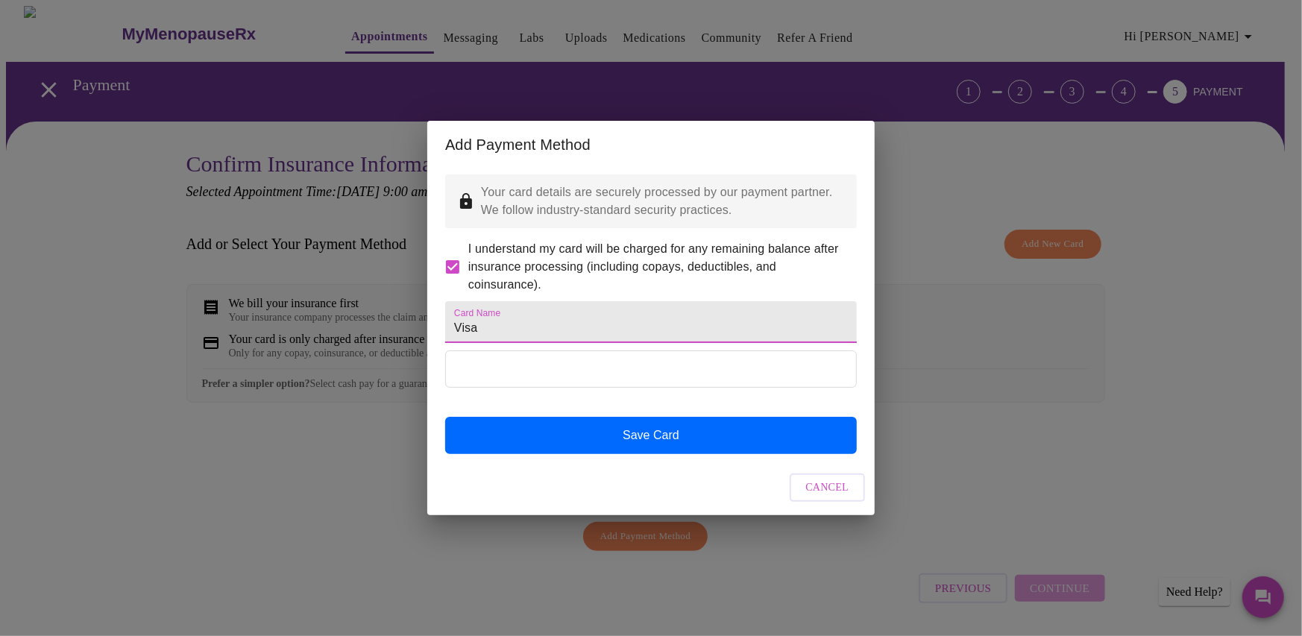
type input "Visa"
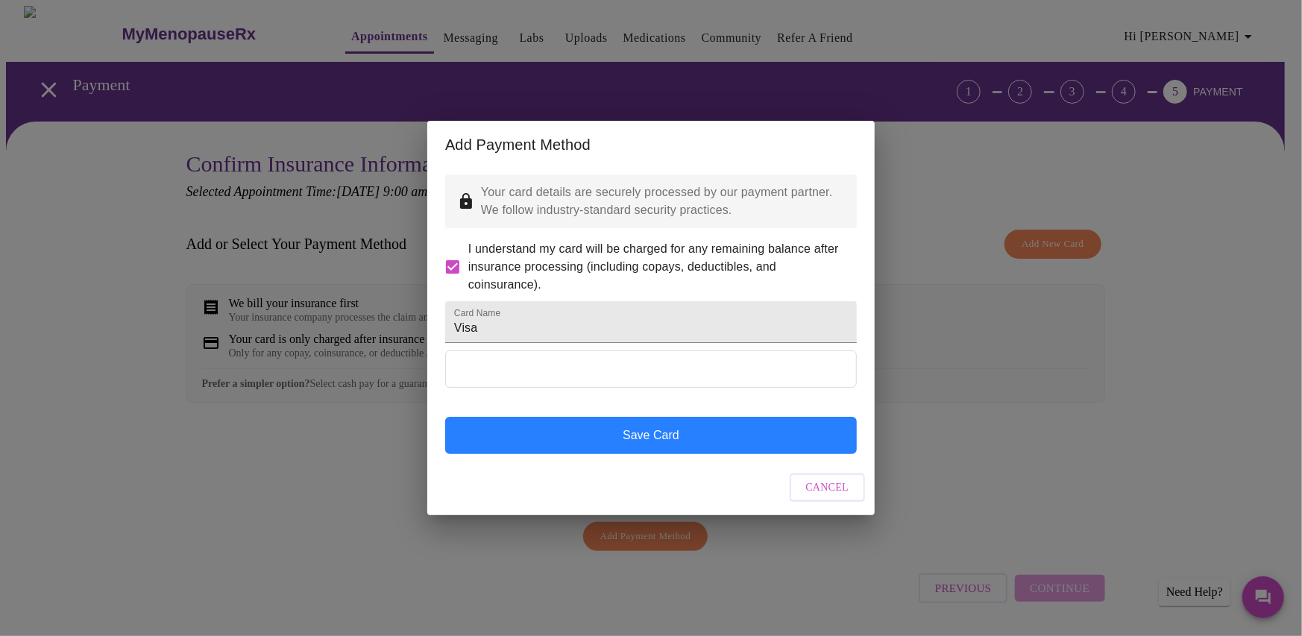
click at [615, 454] on button "Save Card" at bounding box center [651, 435] width 412 height 37
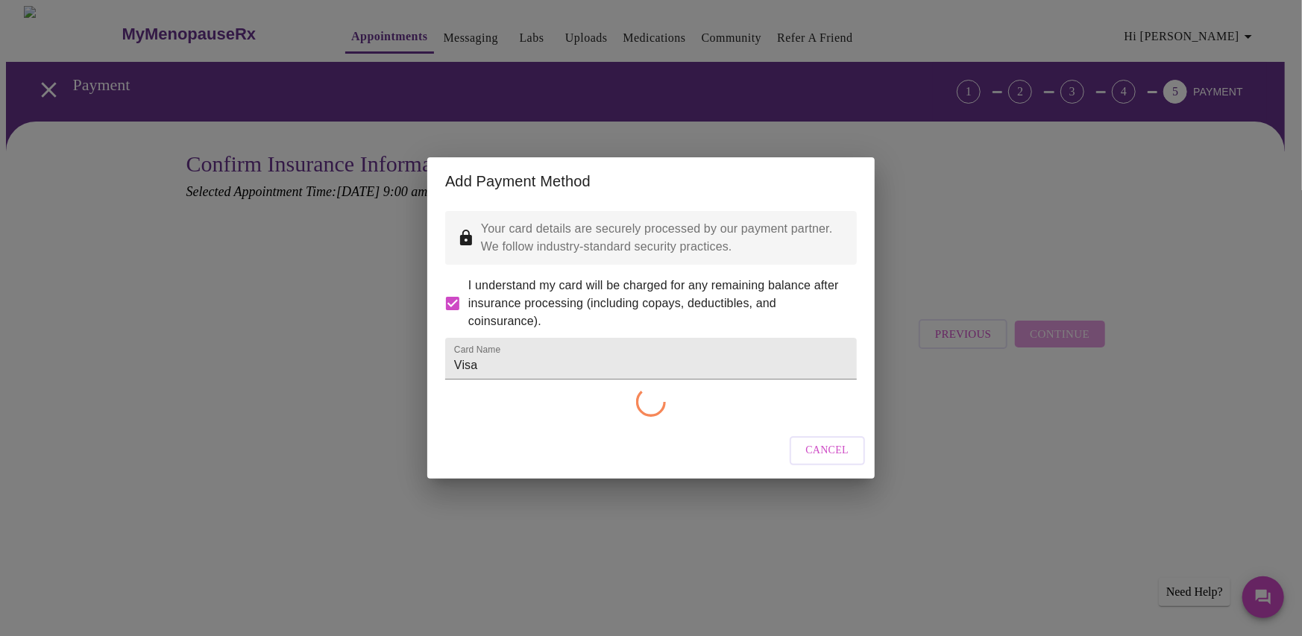
checkbox input "false"
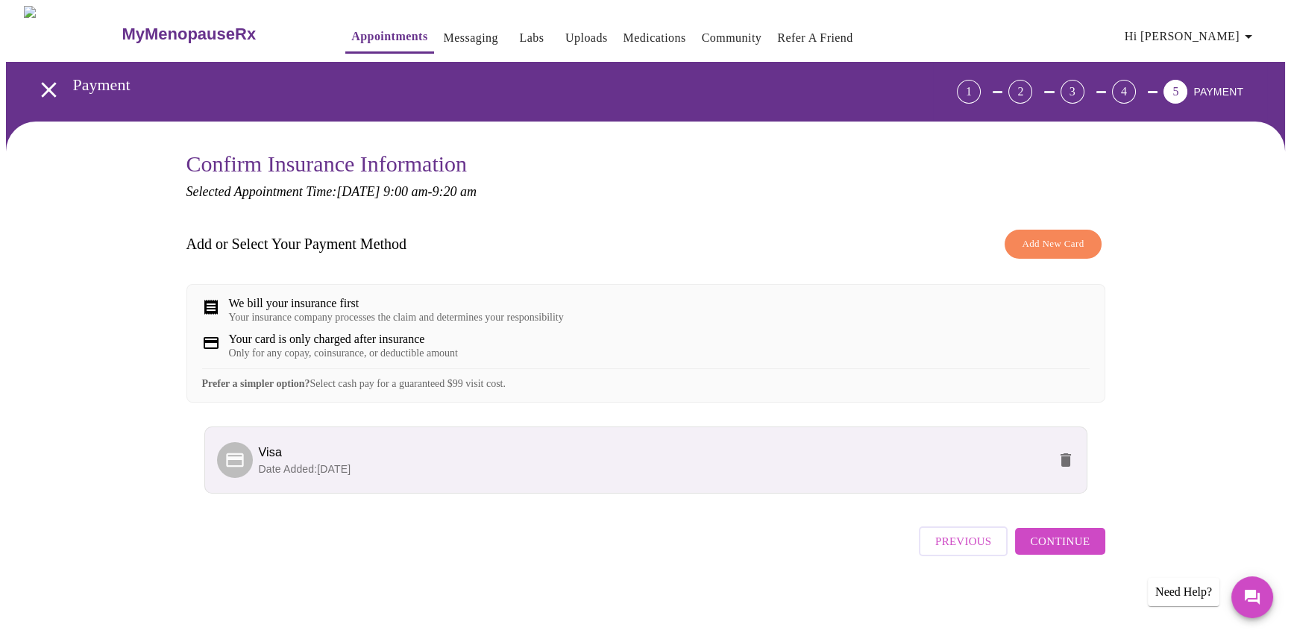
click at [1073, 551] on span "Continue" at bounding box center [1060, 541] width 60 height 19
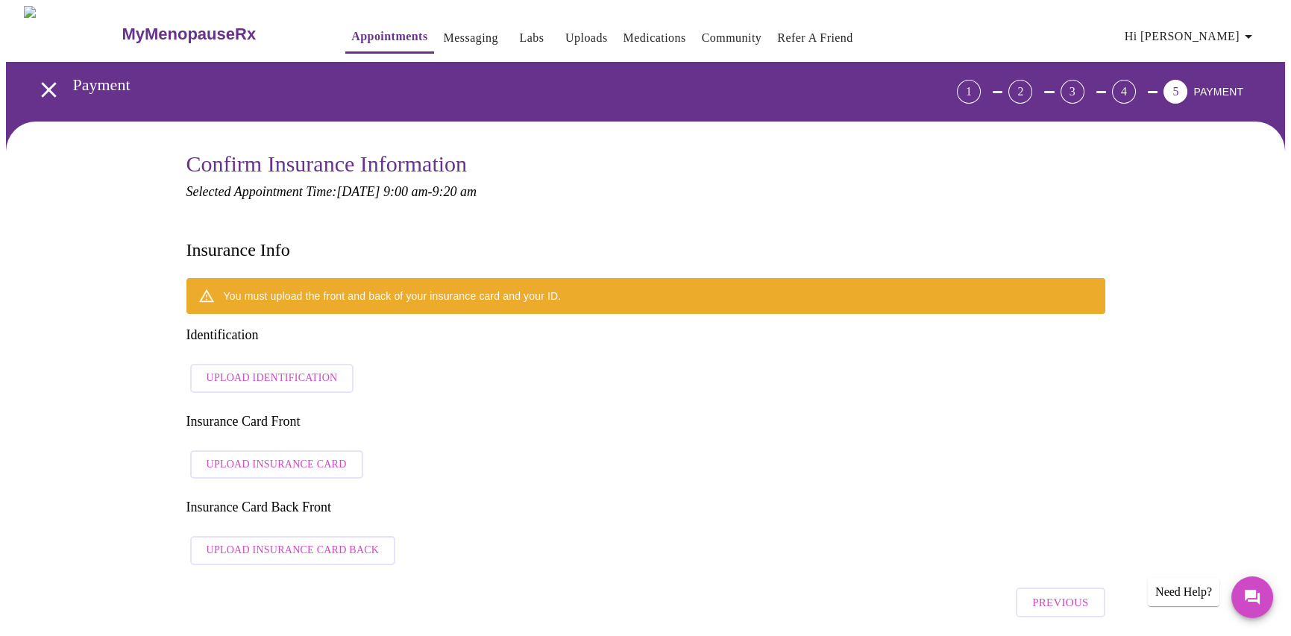
click at [239, 369] on span "Upload Identification" at bounding box center [272, 378] width 131 height 19
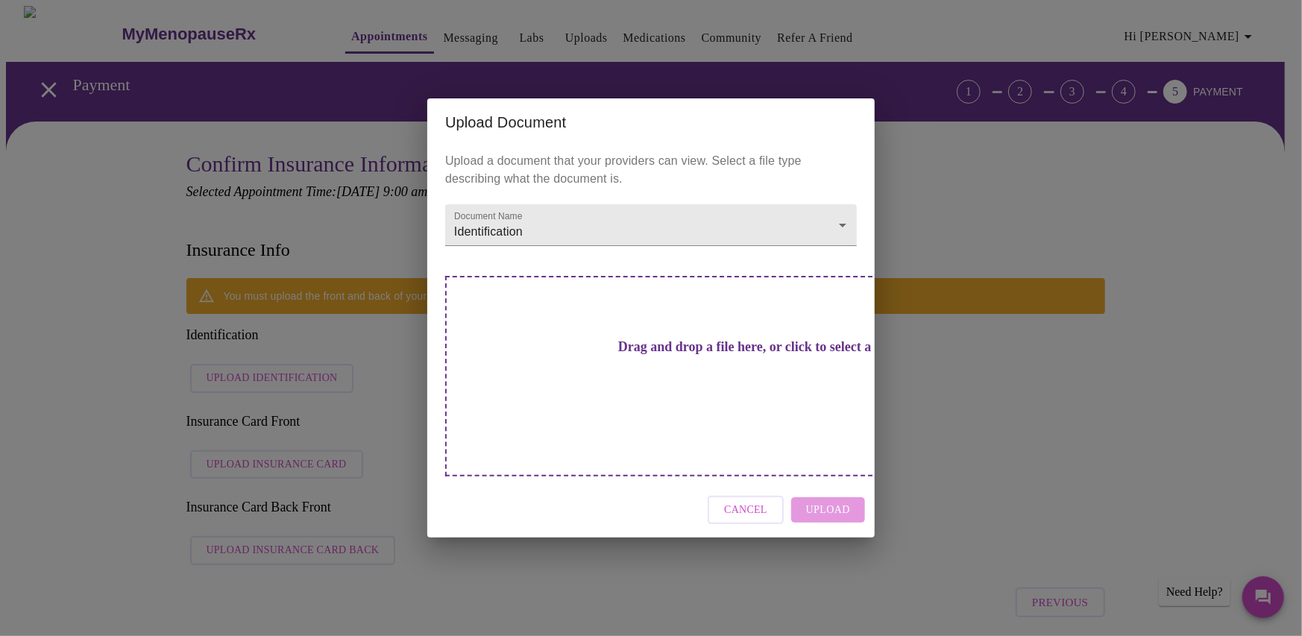
click at [563, 355] on h3 "Drag and drop a file here, or click to select a file" at bounding box center [756, 347] width 412 height 16
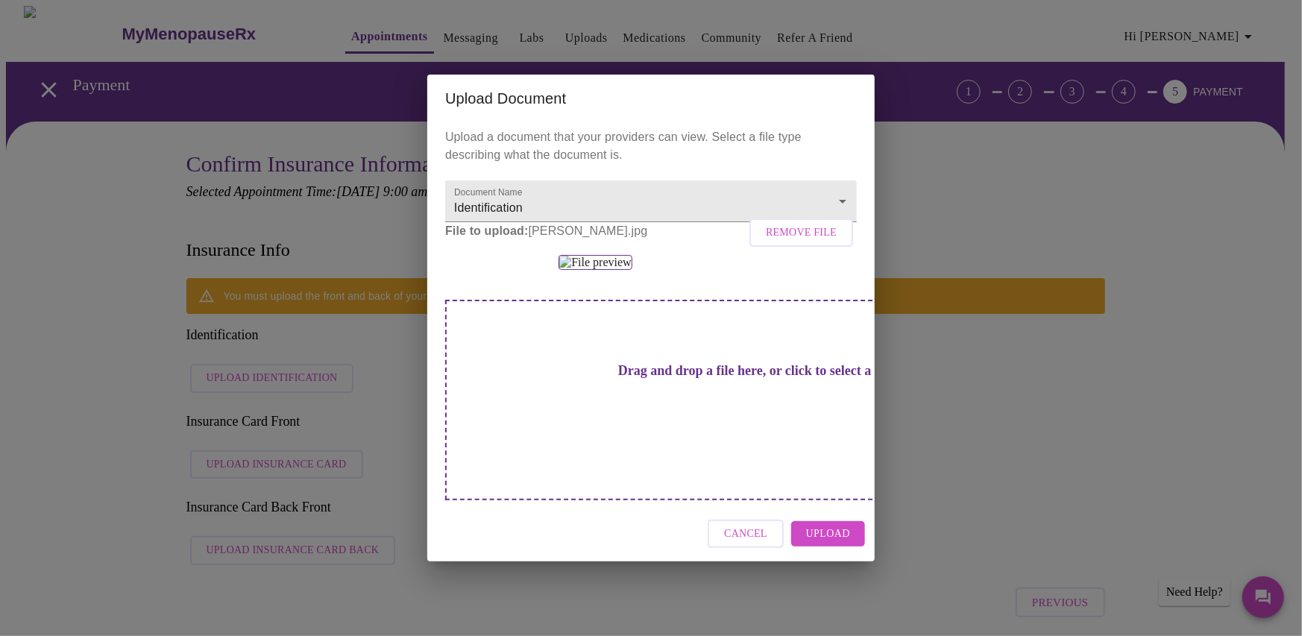
click at [823, 544] on span "Upload" at bounding box center [828, 534] width 44 height 19
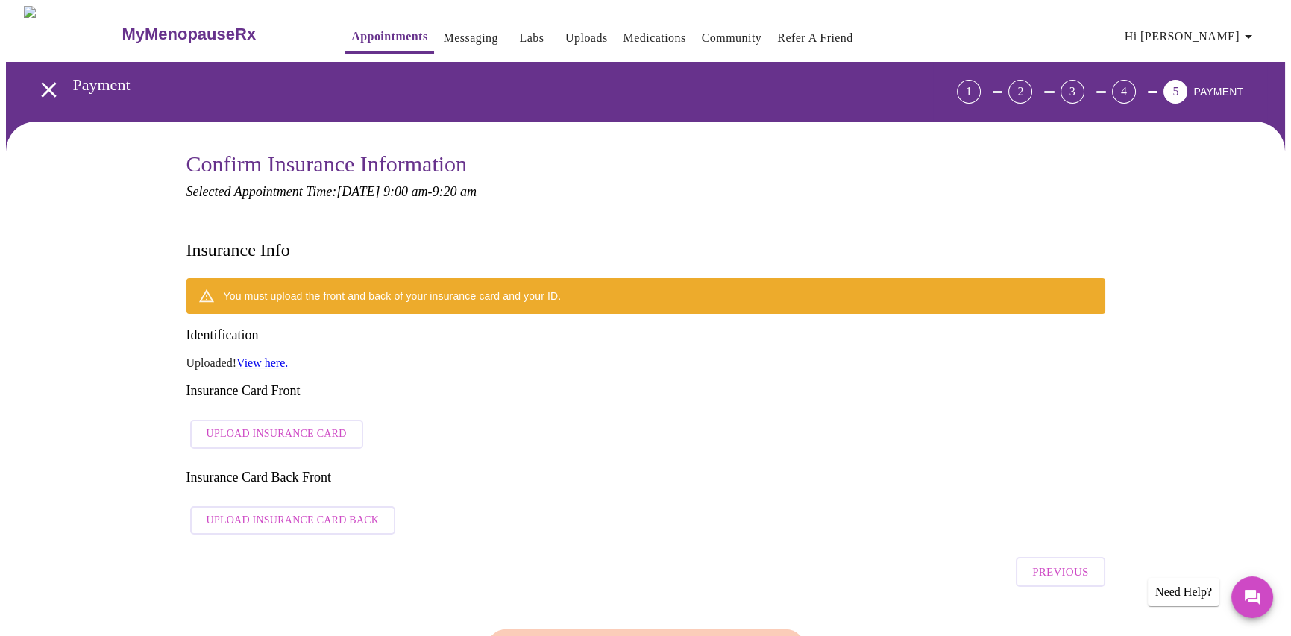
click at [287, 425] on span "Upload Insurance Card" at bounding box center [277, 434] width 140 height 19
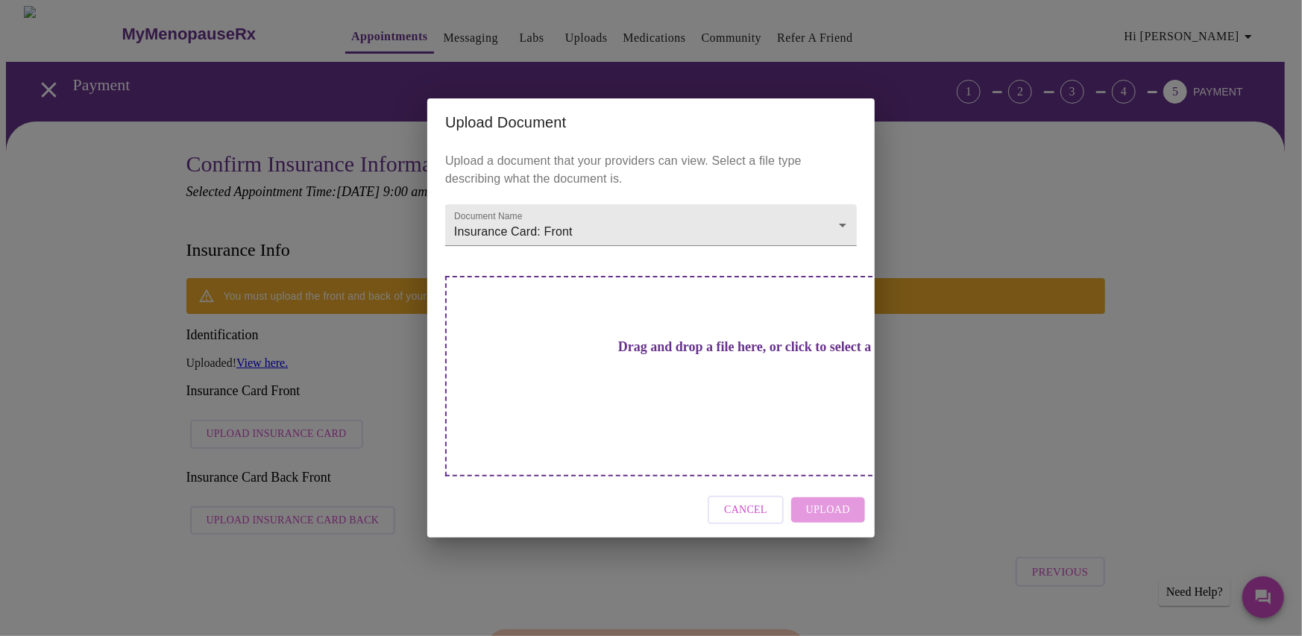
click at [682, 355] on h3 "Drag and drop a file here, or click to select a file" at bounding box center [756, 347] width 412 height 16
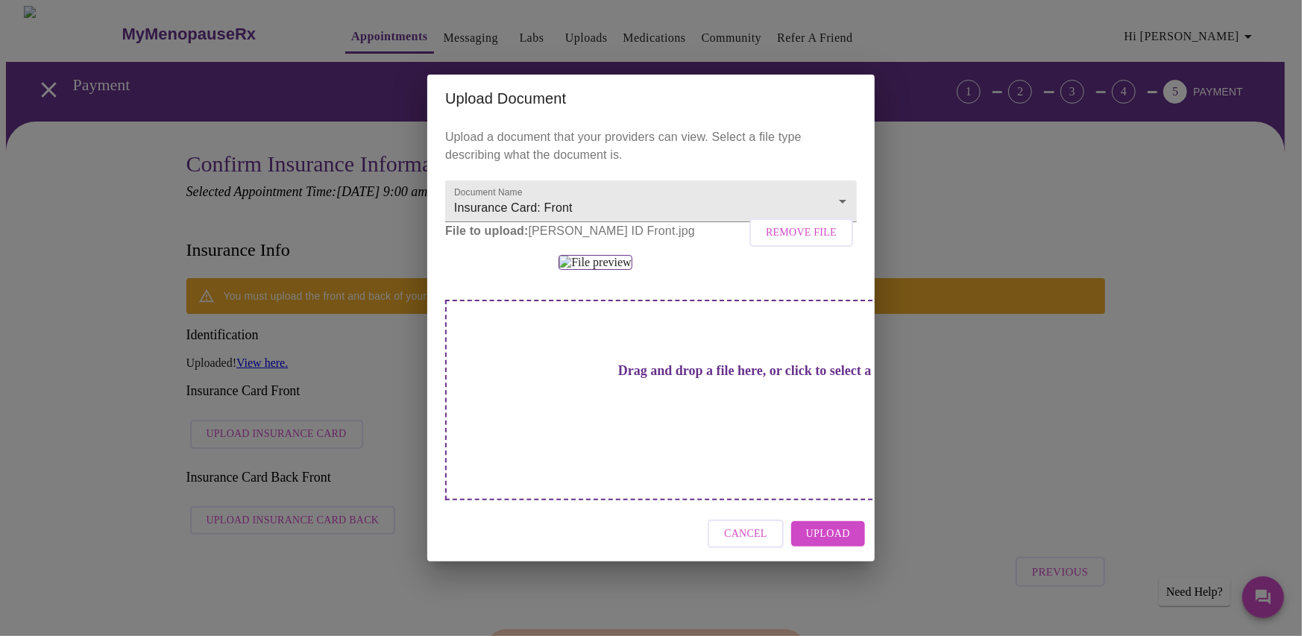
click at [834, 544] on span "Upload" at bounding box center [828, 534] width 44 height 19
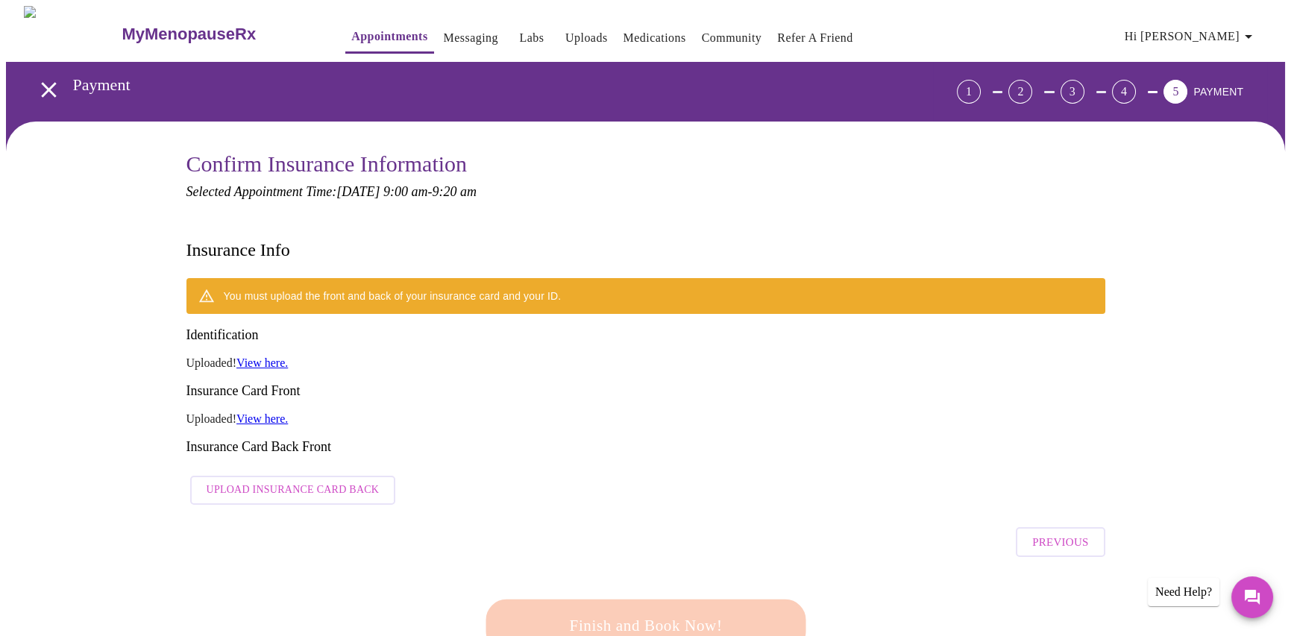
click at [338, 481] on span "Upload Insurance Card Back" at bounding box center [293, 490] width 173 height 19
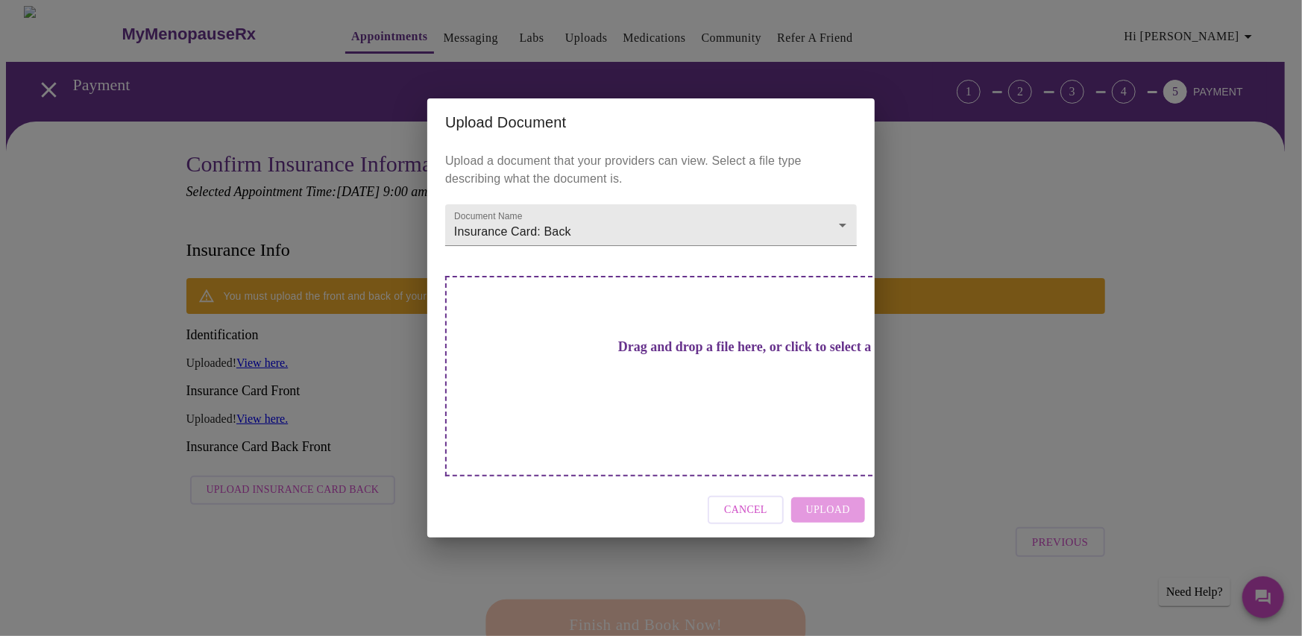
click at [727, 355] on h3 "Drag and drop a file here, or click to select a file" at bounding box center [756, 347] width 412 height 16
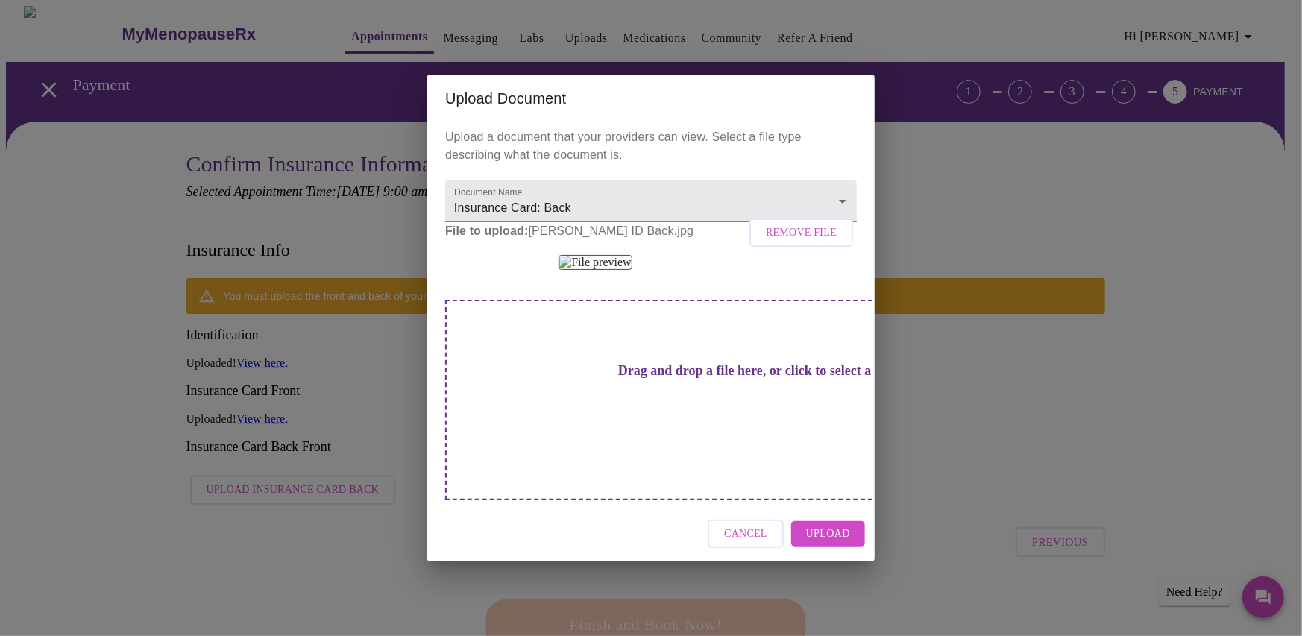
click at [849, 544] on span "Upload" at bounding box center [828, 534] width 44 height 19
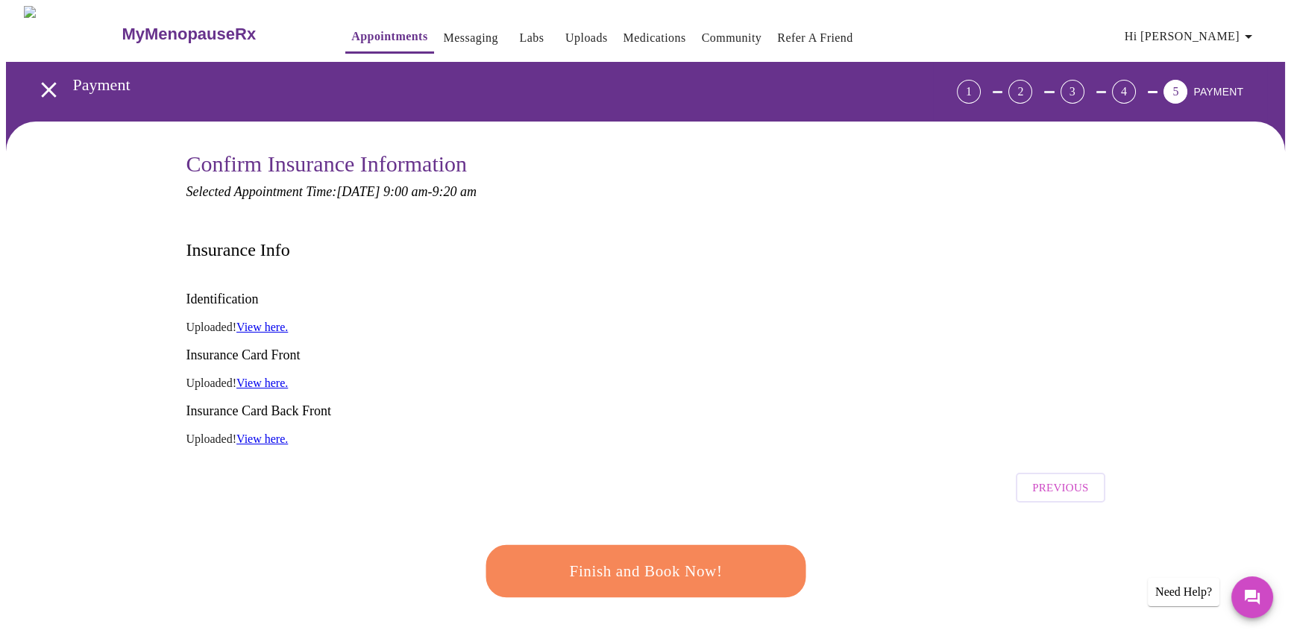
click at [594, 558] on span "Finish and Book Now!" at bounding box center [646, 572] width 276 height 28
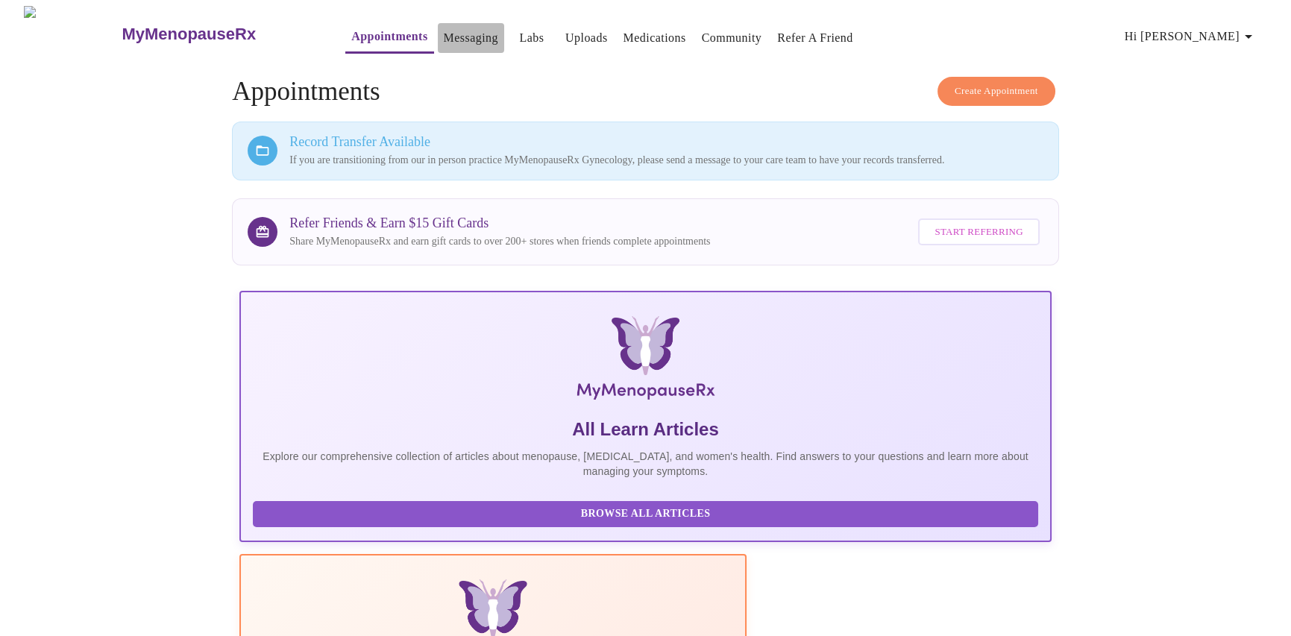
click at [444, 29] on link "Messaging" at bounding box center [471, 38] width 54 height 21
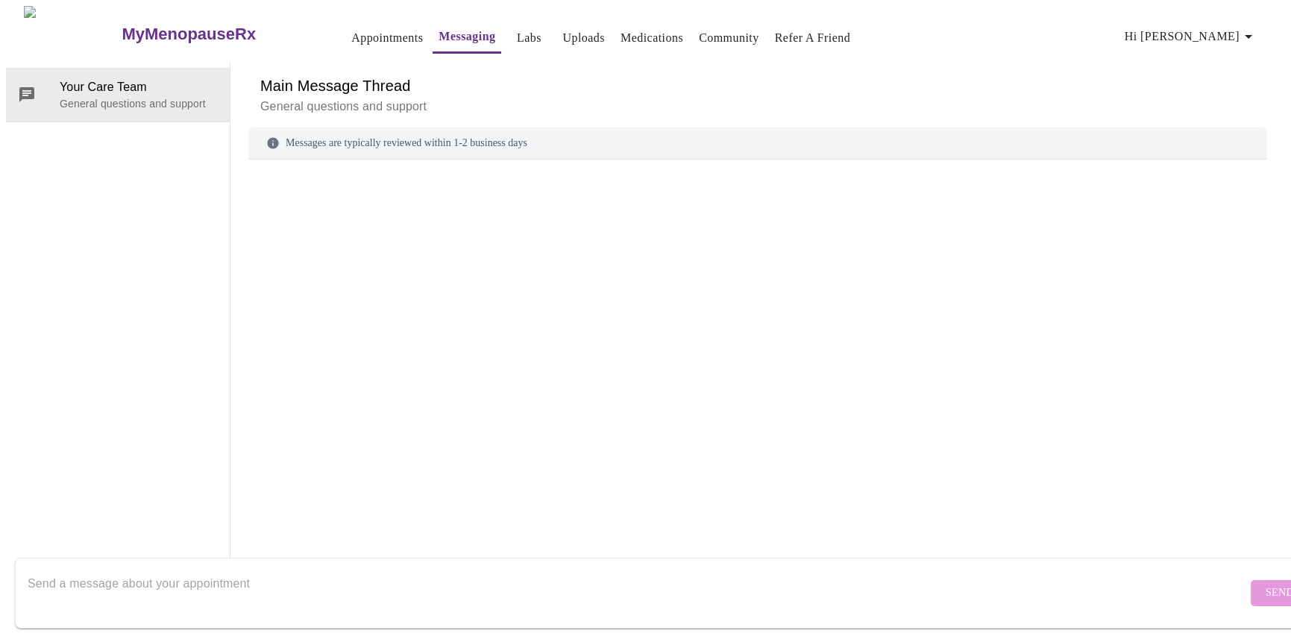
click at [517, 31] on link "Labs" at bounding box center [529, 38] width 25 height 21
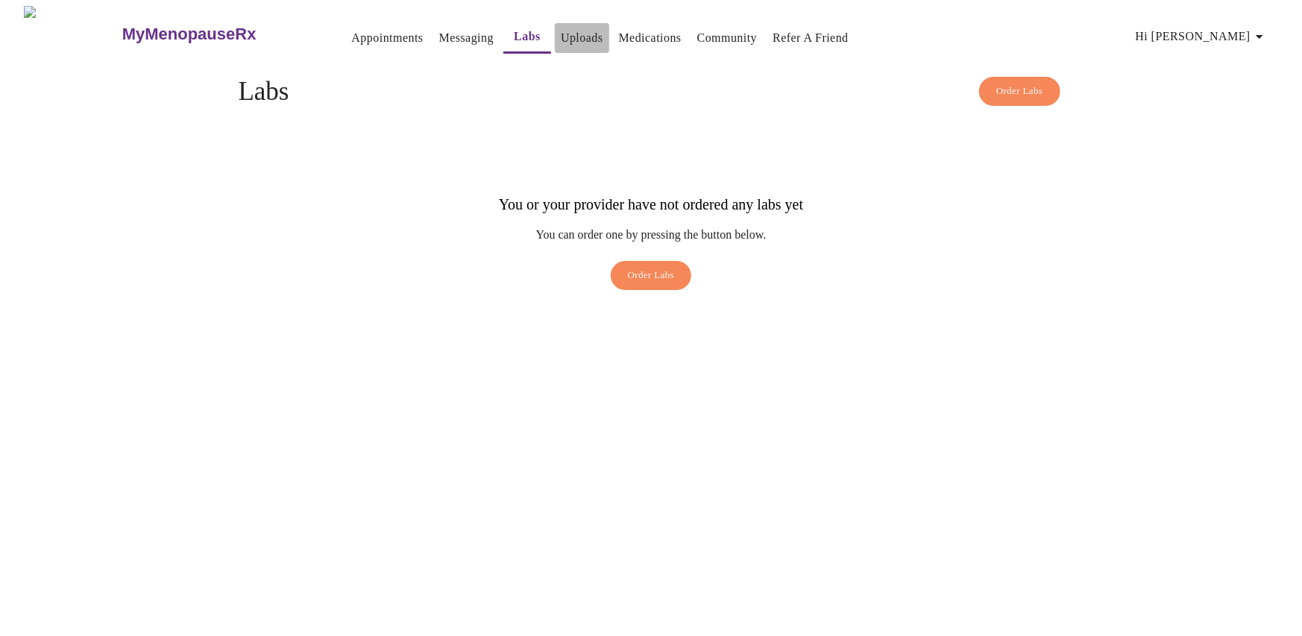
click at [561, 36] on link "Uploads" at bounding box center [582, 38] width 43 height 21
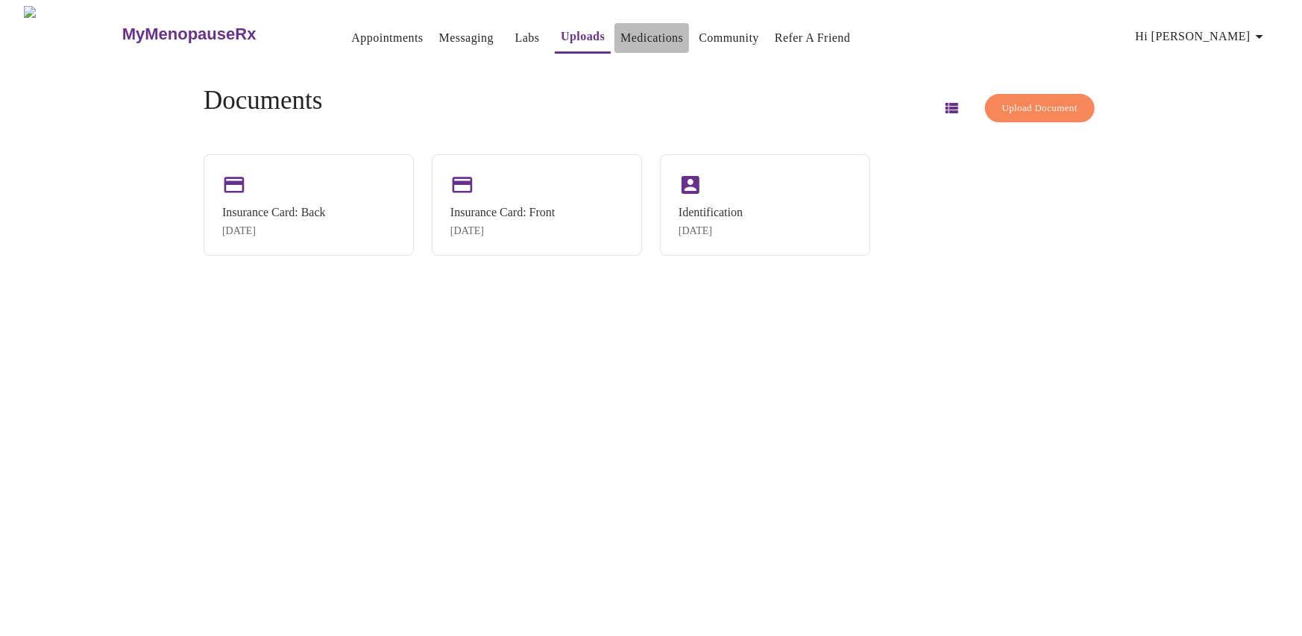
click at [621, 30] on link "Medications" at bounding box center [652, 38] width 63 height 21
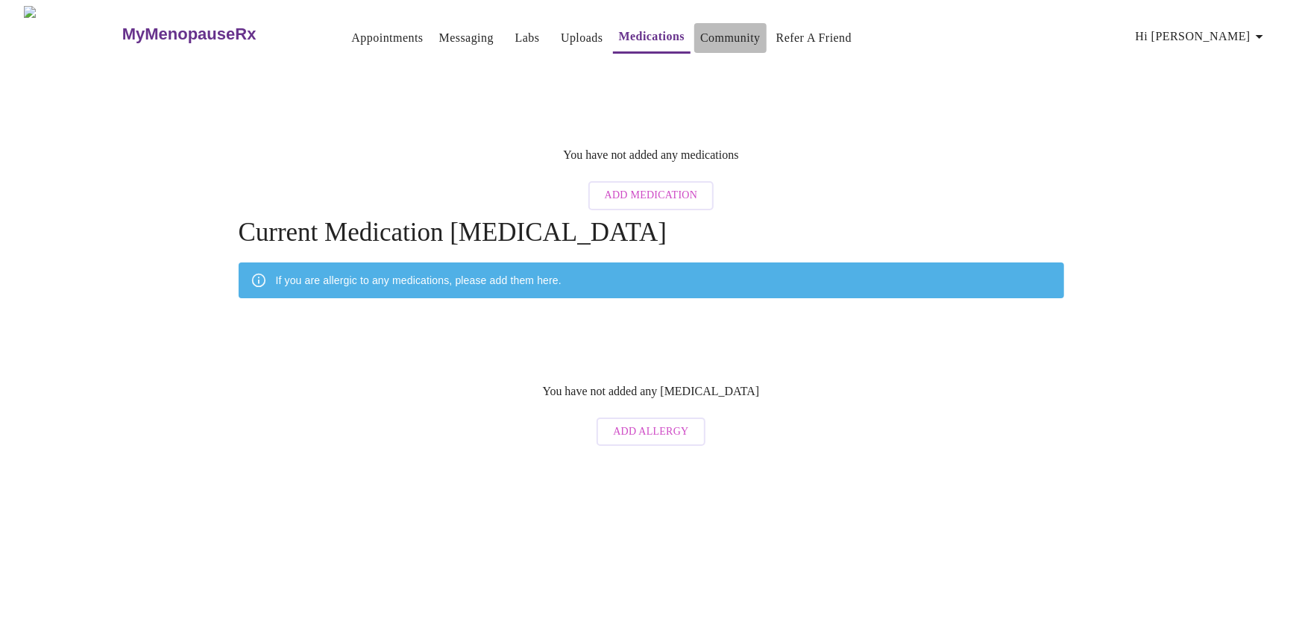
click at [701, 40] on link "Community" at bounding box center [730, 38] width 60 height 21
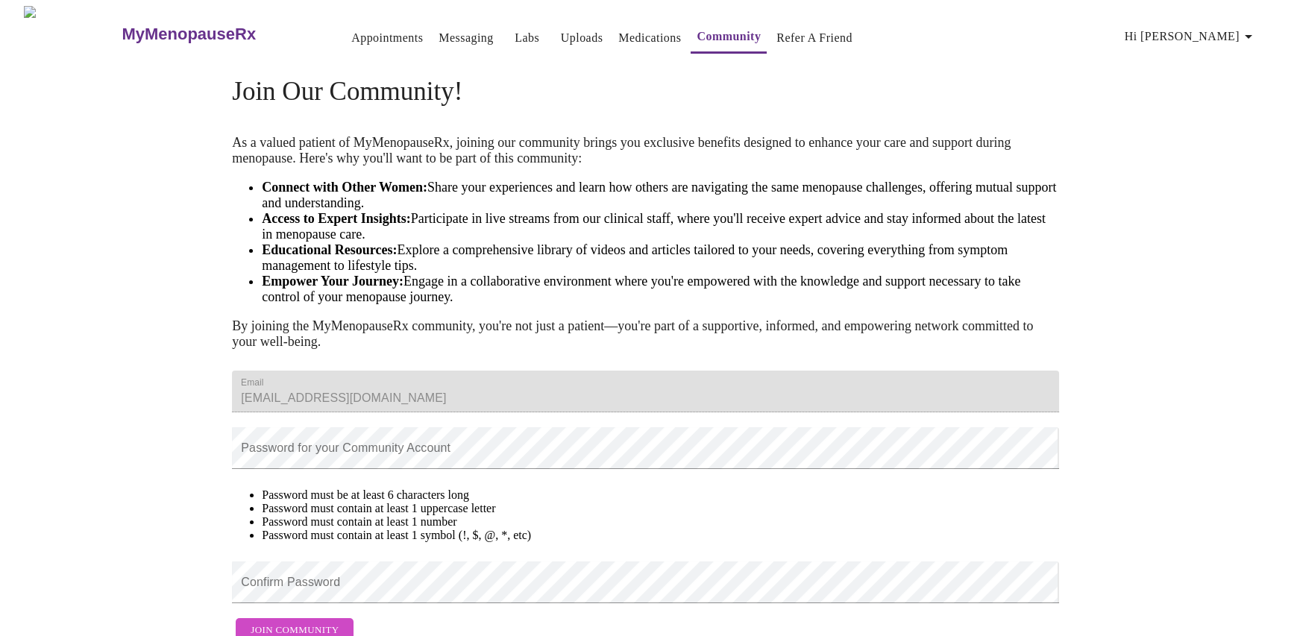
click at [351, 28] on link "Appointments" at bounding box center [387, 38] width 72 height 21
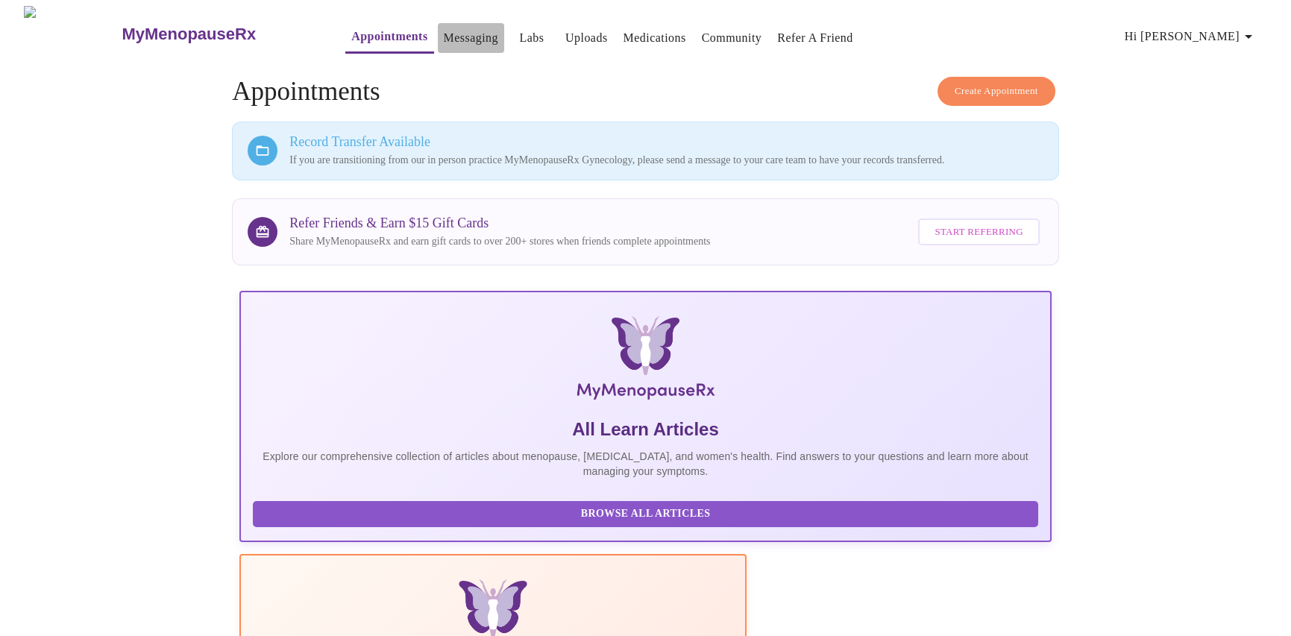
click at [444, 28] on link "Messaging" at bounding box center [471, 38] width 54 height 21
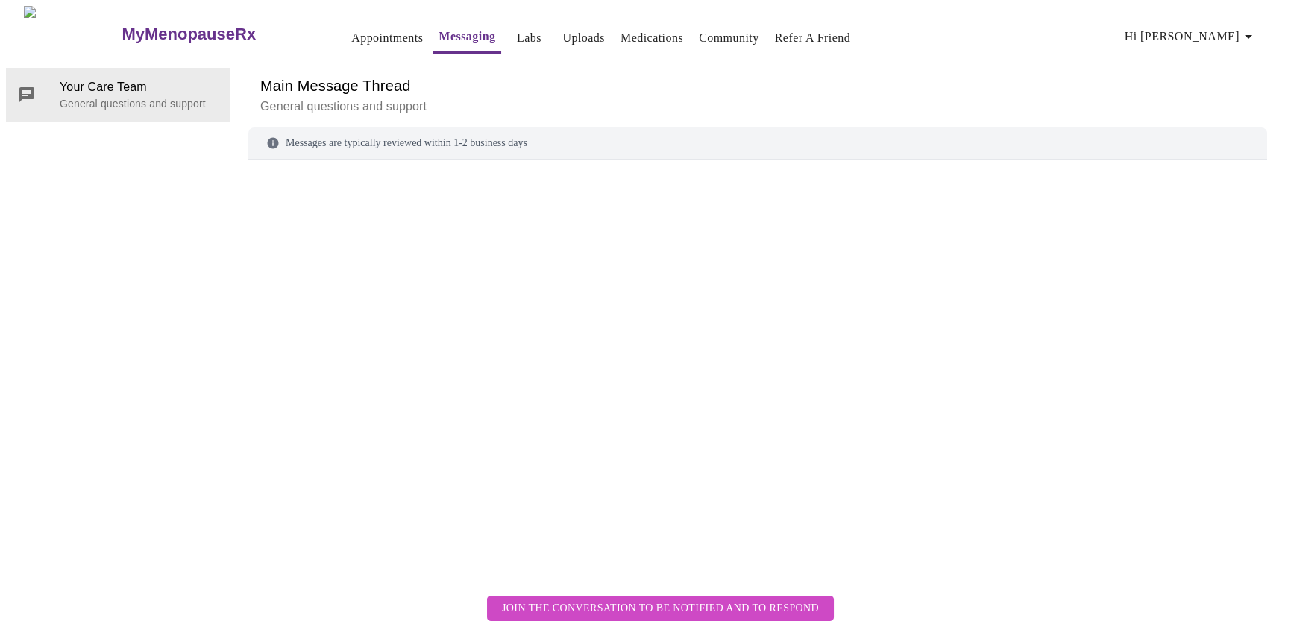
scroll to position [56, 0]
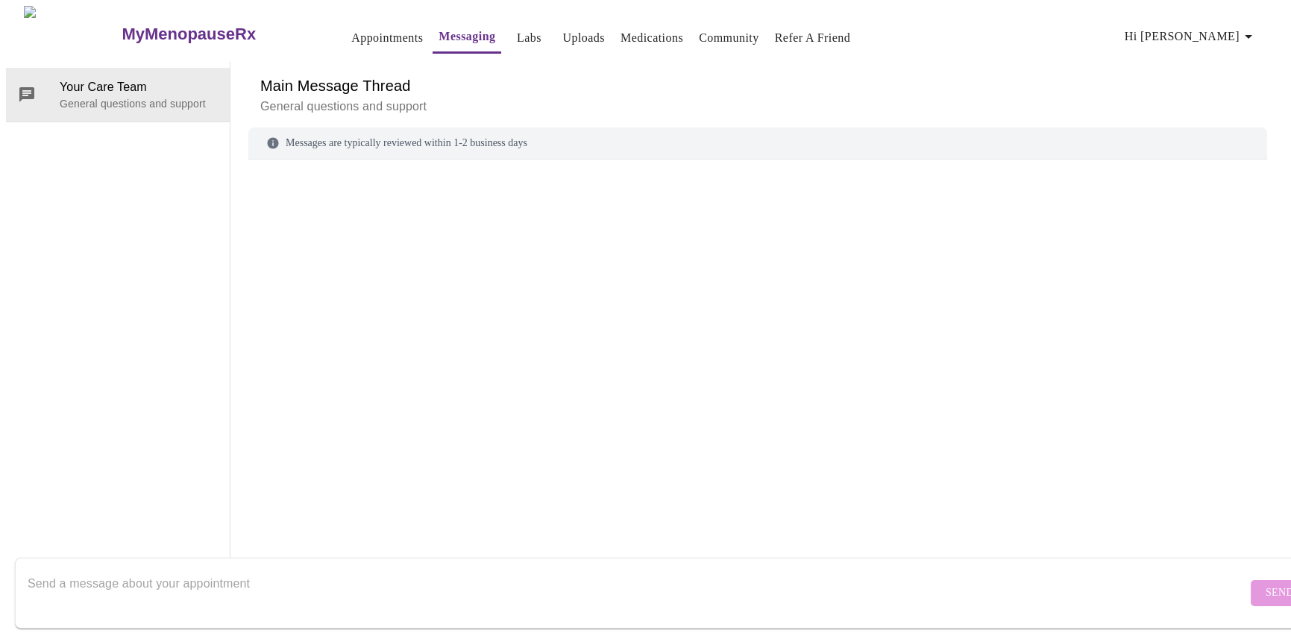
click at [113, 565] on div at bounding box center [638, 593] width 1220 height 57
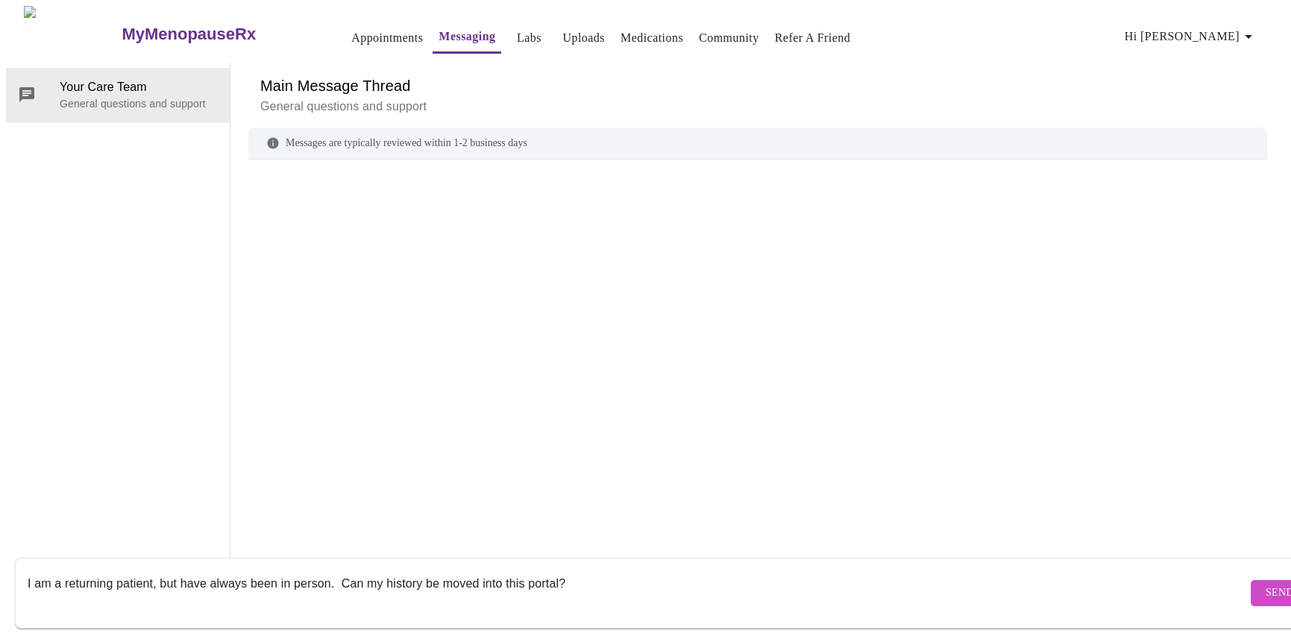
type textarea "I am a returning patient, but have always been in person. Can my history be mov…"
click at [1266, 584] on span "Send" at bounding box center [1280, 593] width 28 height 19
